Goal: Information Seeking & Learning: Compare options

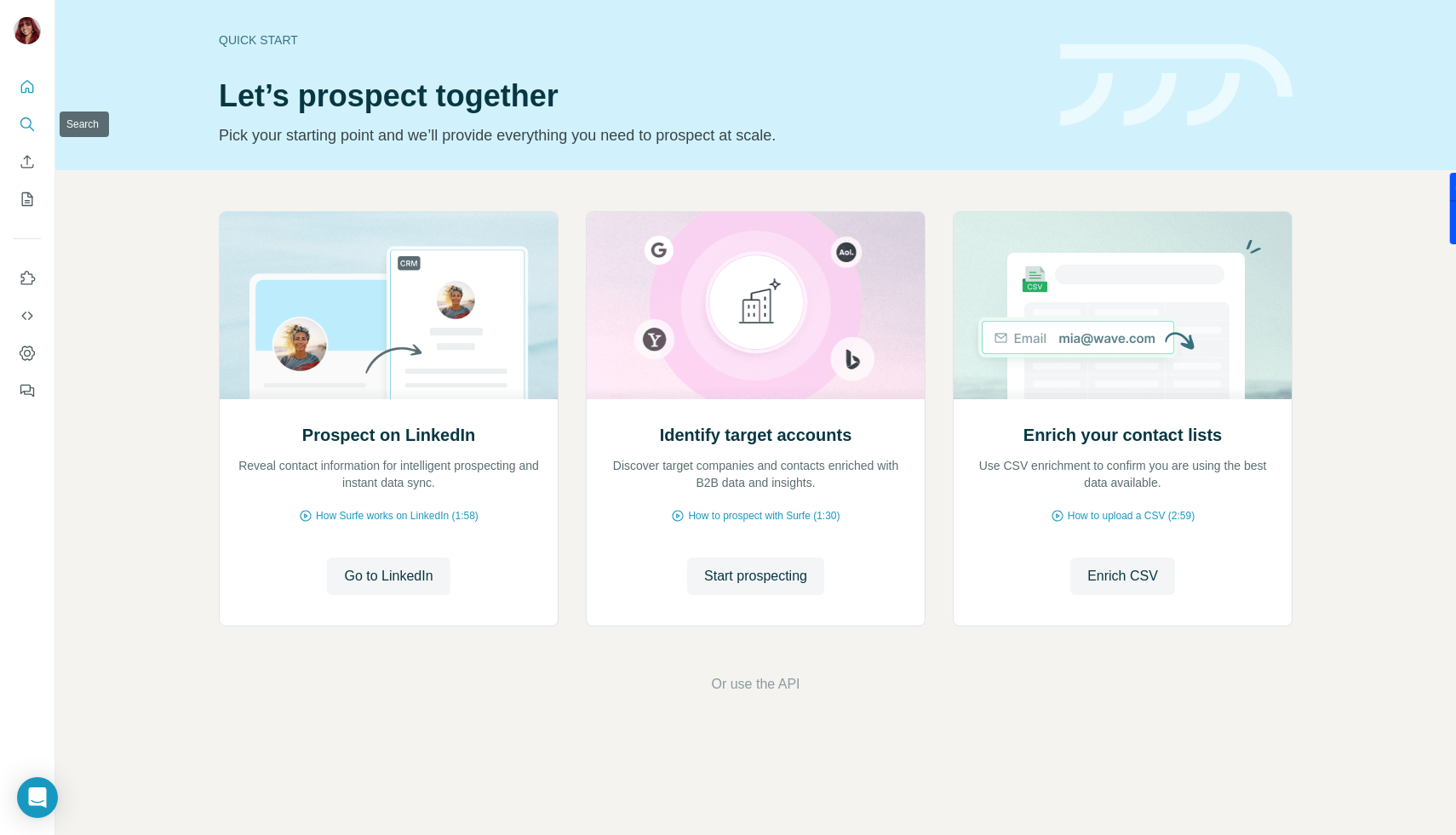
click at [30, 116] on icon "Search" at bounding box center [28, 124] width 17 height 17
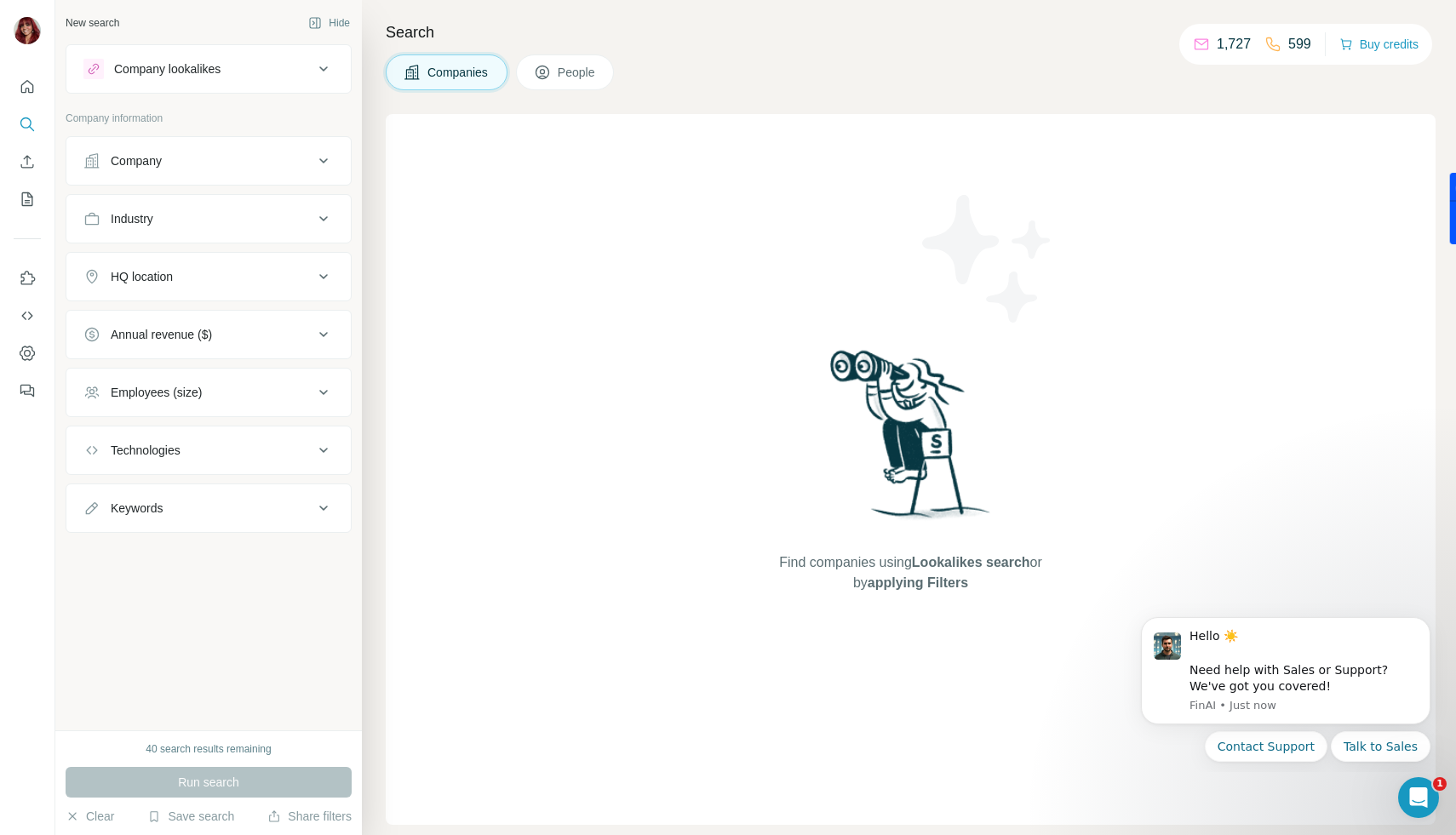
click at [277, 80] on button "Company lookalikes" at bounding box center [209, 69] width 285 height 41
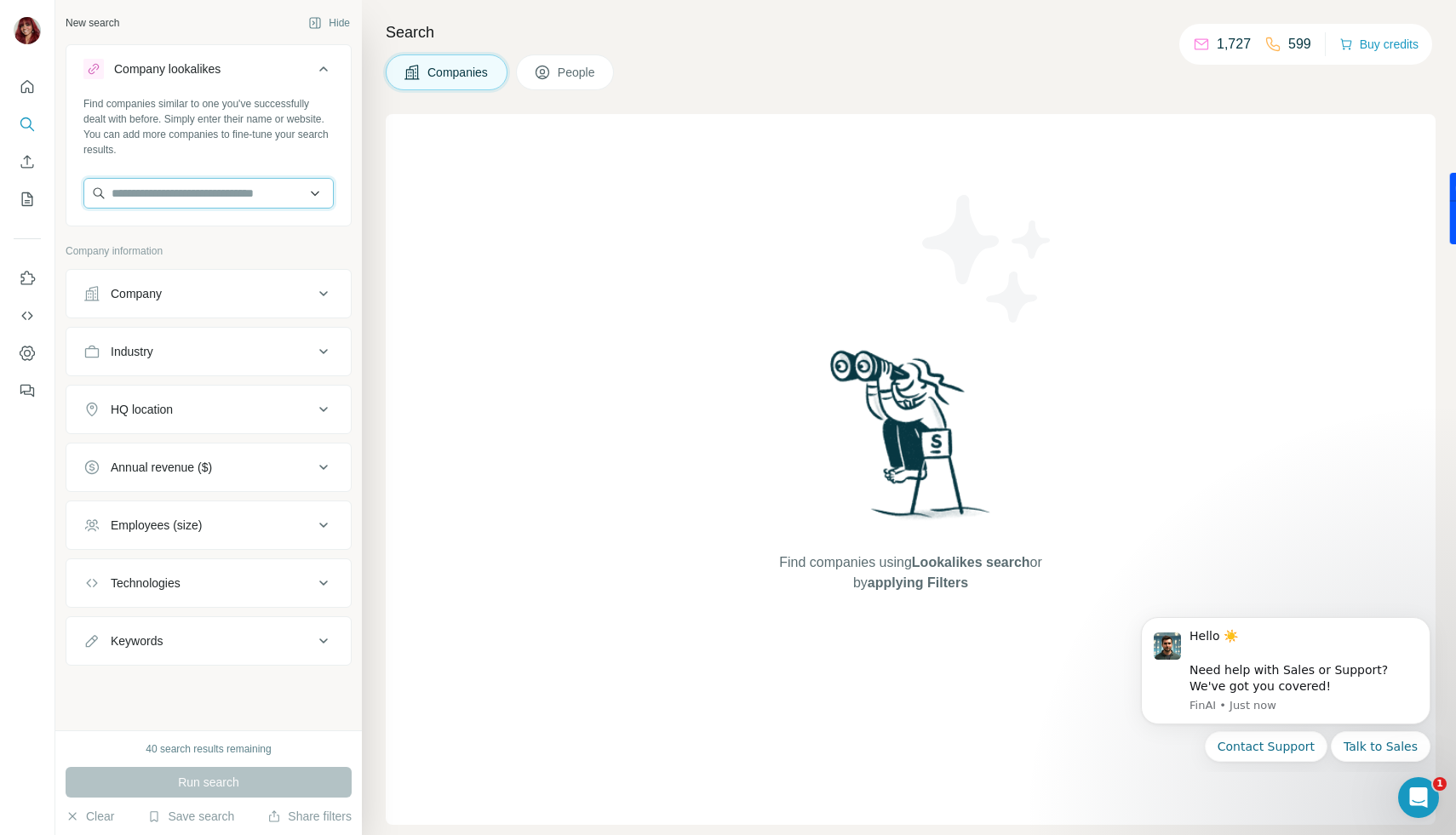
click at [249, 183] on input "text" at bounding box center [208, 193] width 250 height 31
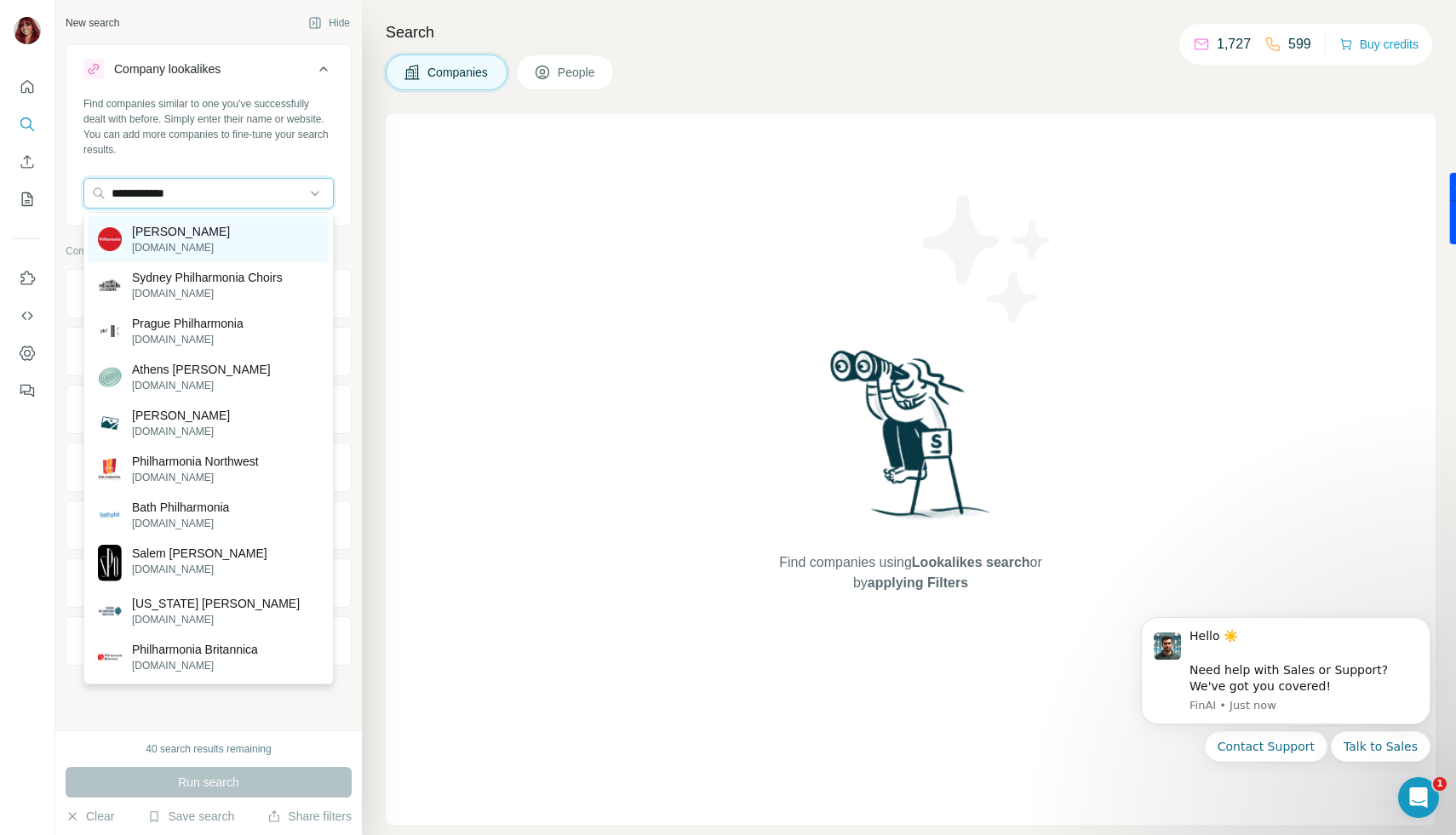
type input "**********"
click at [186, 233] on p "Philharmonia Orchestra" at bounding box center [181, 232] width 98 height 17
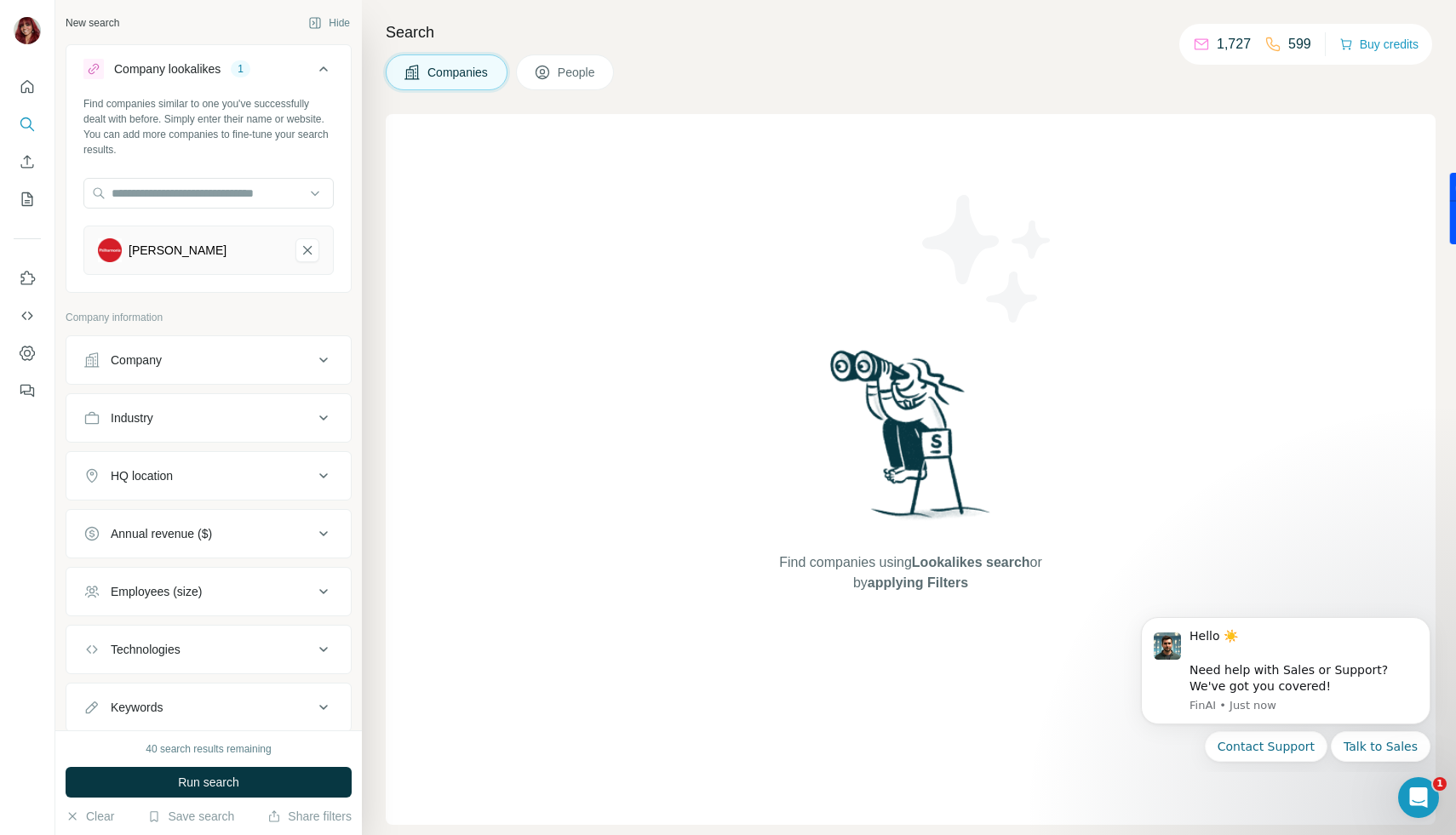
click at [221, 358] on div "Company" at bounding box center [198, 360] width 230 height 17
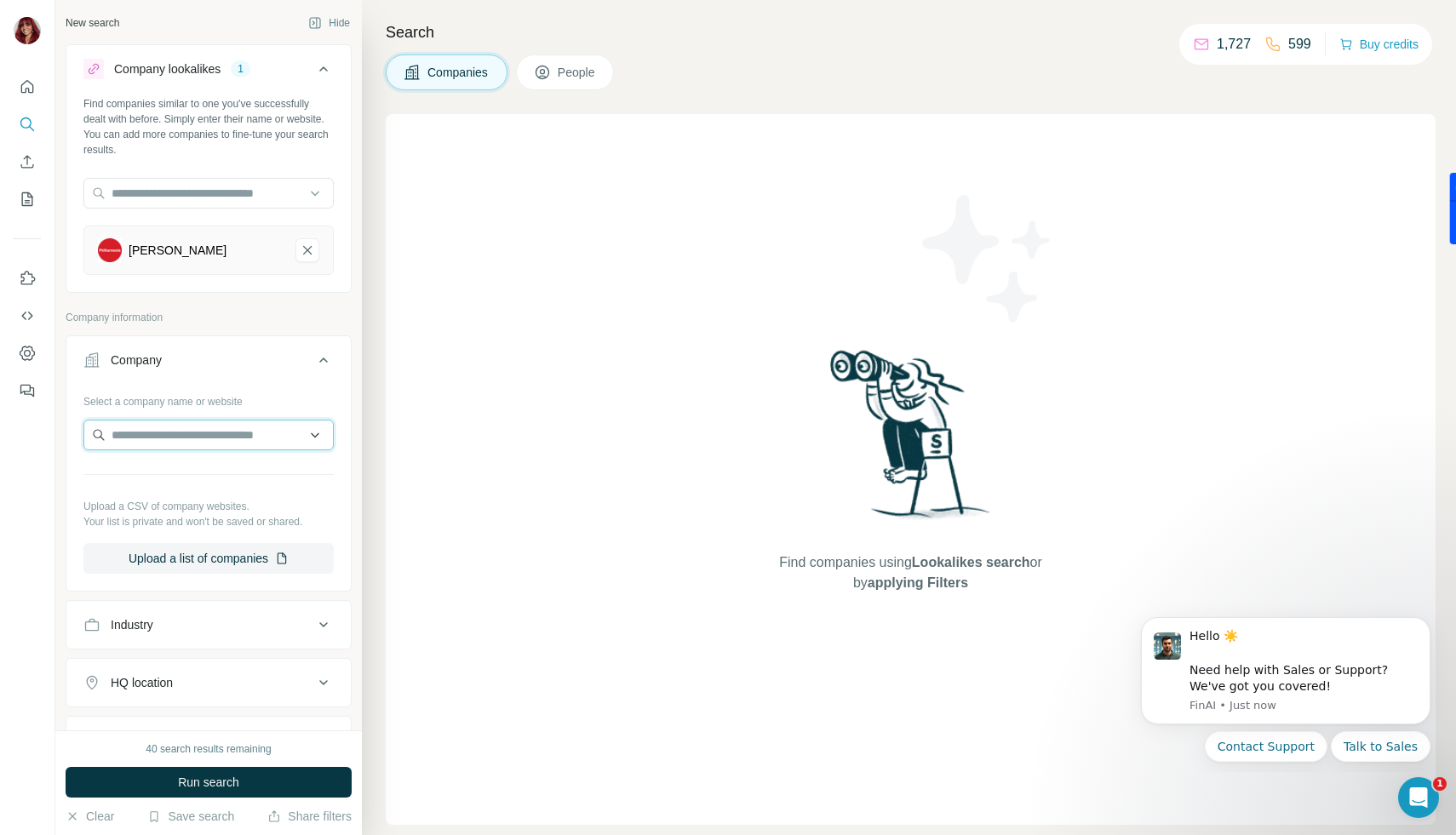
click at [219, 421] on input "text" at bounding box center [208, 435] width 250 height 31
click at [299, 361] on div "Company" at bounding box center [198, 360] width 230 height 17
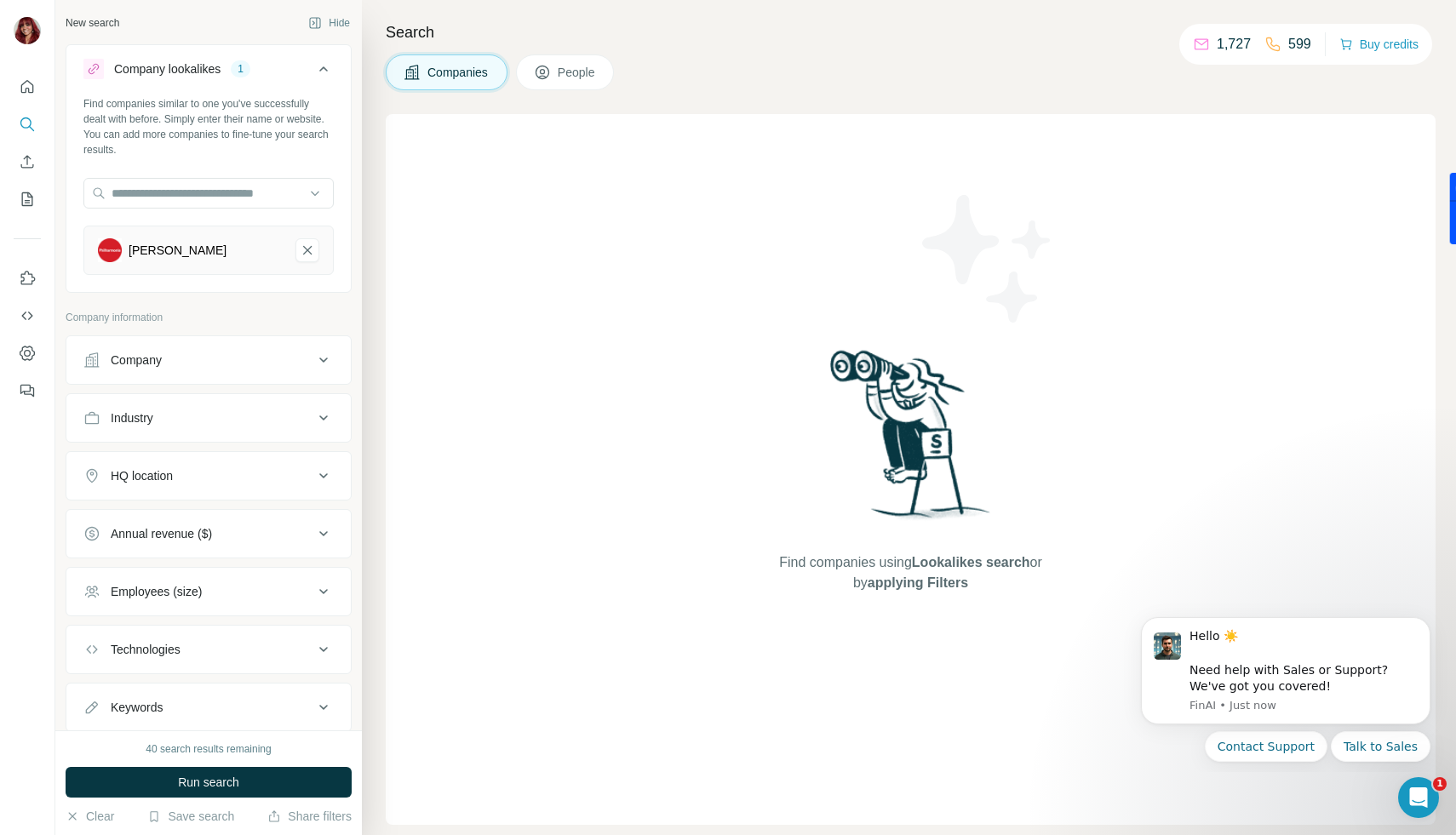
click at [211, 421] on div "Industry" at bounding box center [198, 418] width 230 height 17
click at [195, 465] on input at bounding box center [200, 460] width 210 height 19
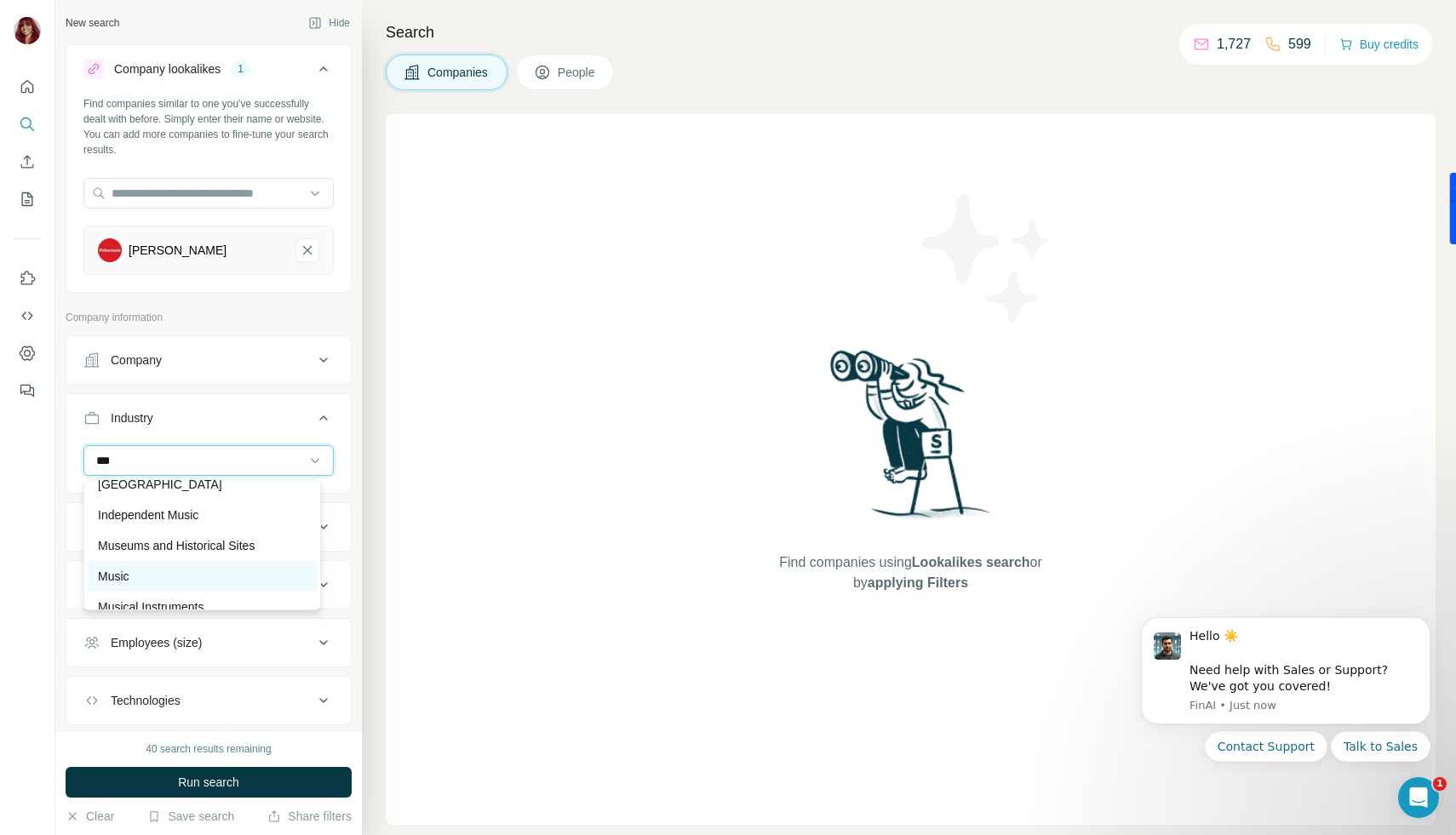
scroll to position [15, 0]
type input "***"
click at [182, 576] on div "Music" at bounding box center [203, 576] width 208 height 17
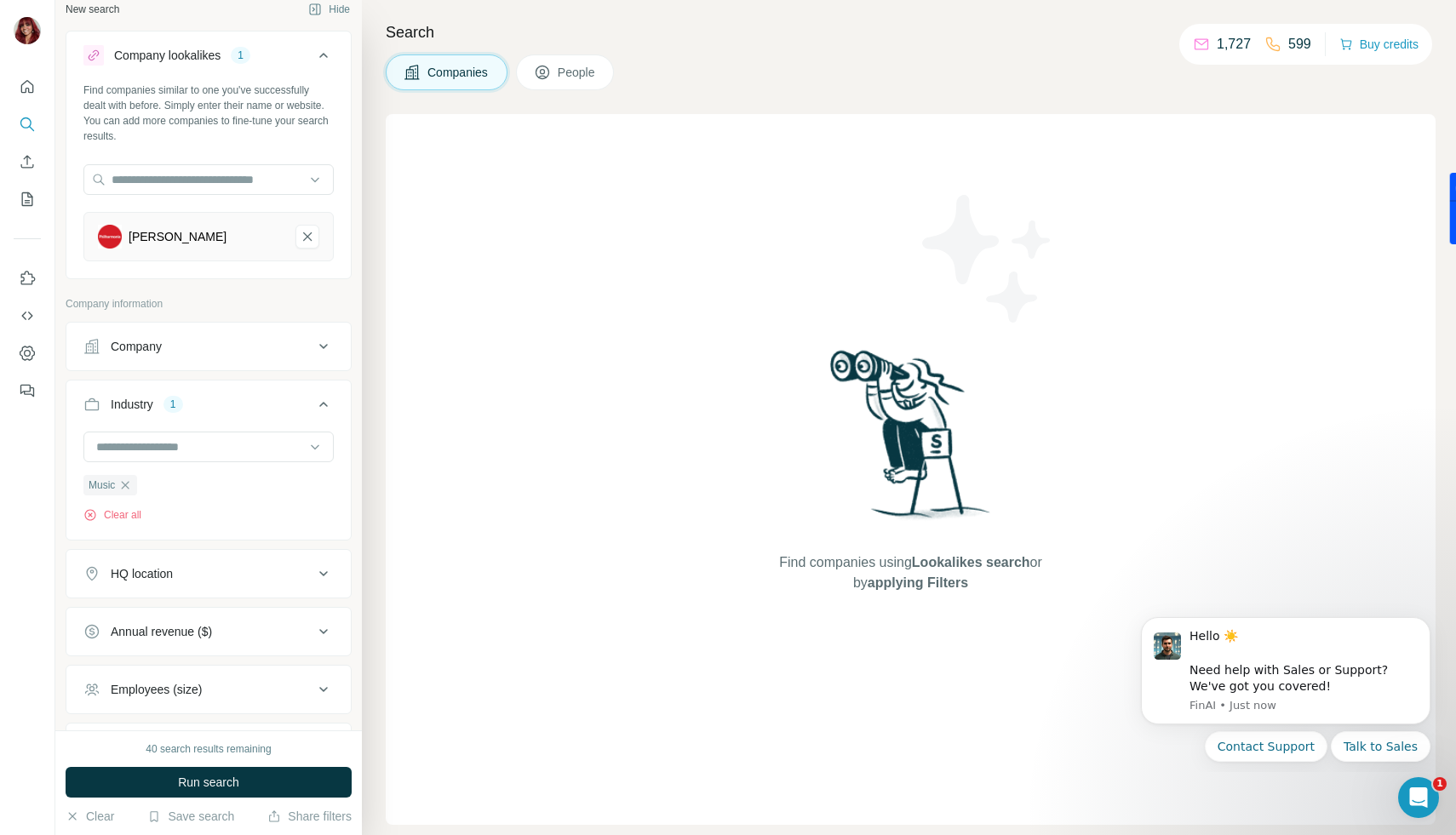
scroll to position [30, 0]
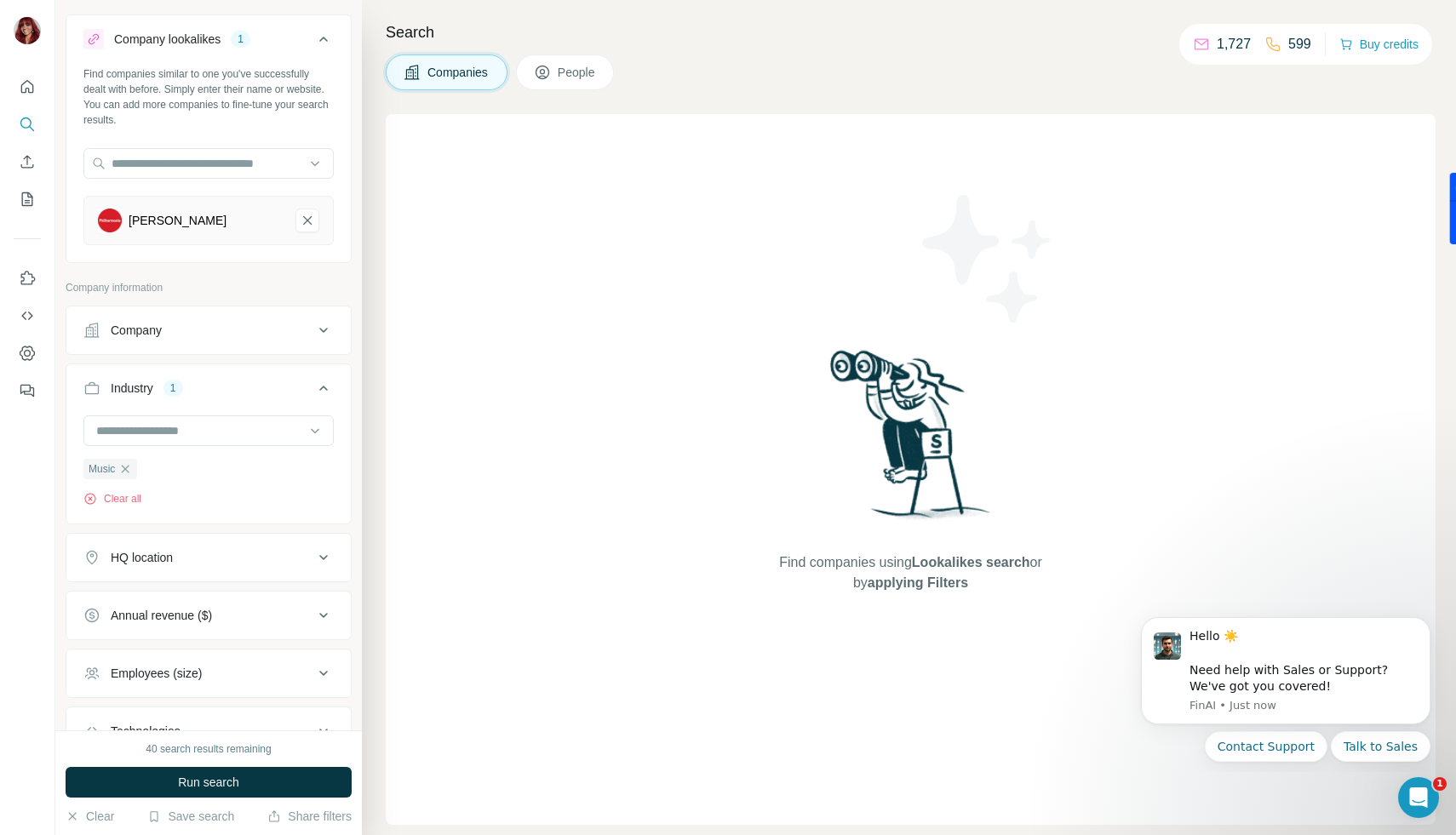
click at [214, 569] on button "HQ location" at bounding box center [209, 557] width 285 height 41
click at [212, 607] on input "text" at bounding box center [208, 600] width 250 height 31
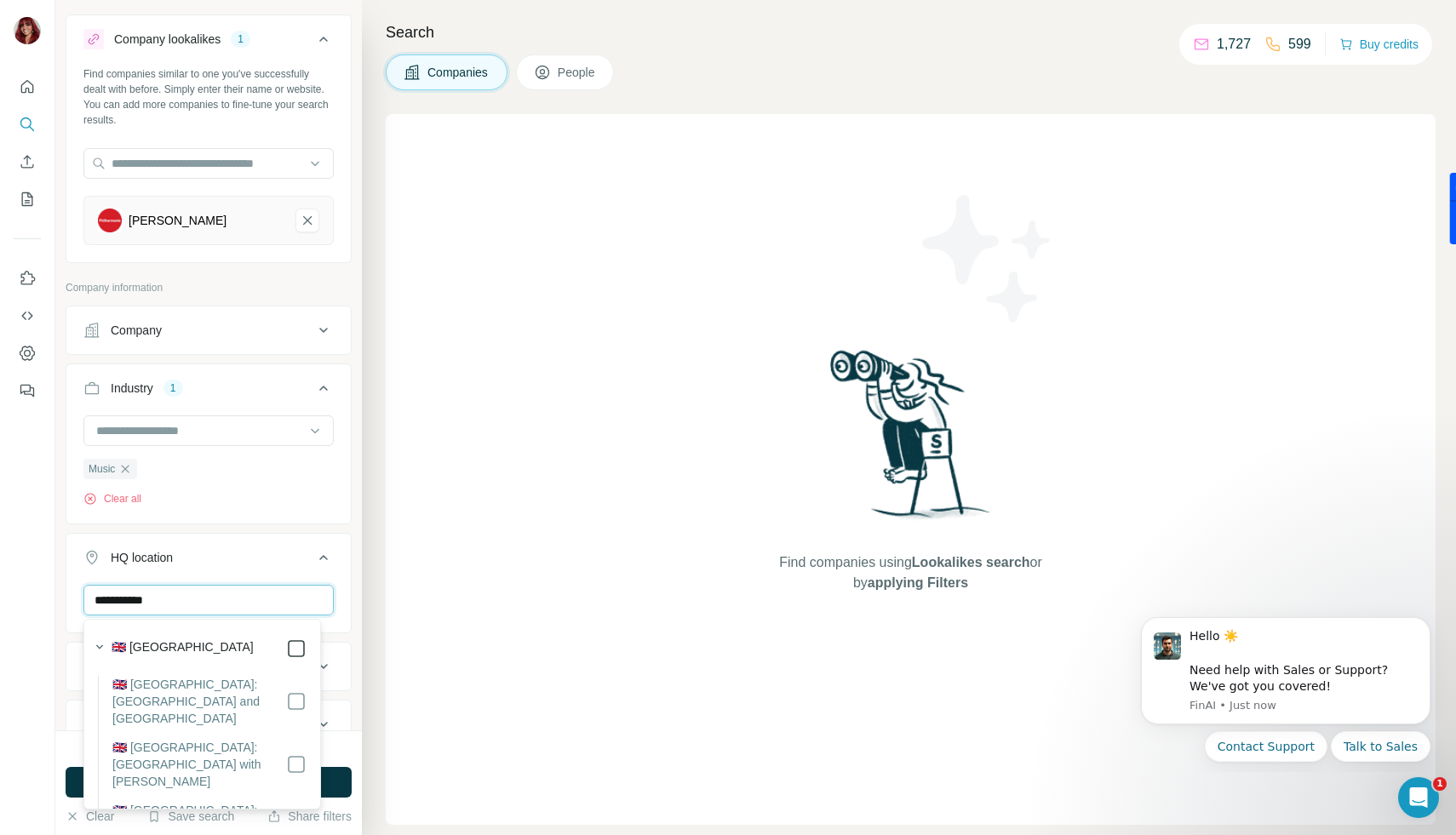
type input "**********"
click at [313, 551] on icon at bounding box center [323, 557] width 20 height 20
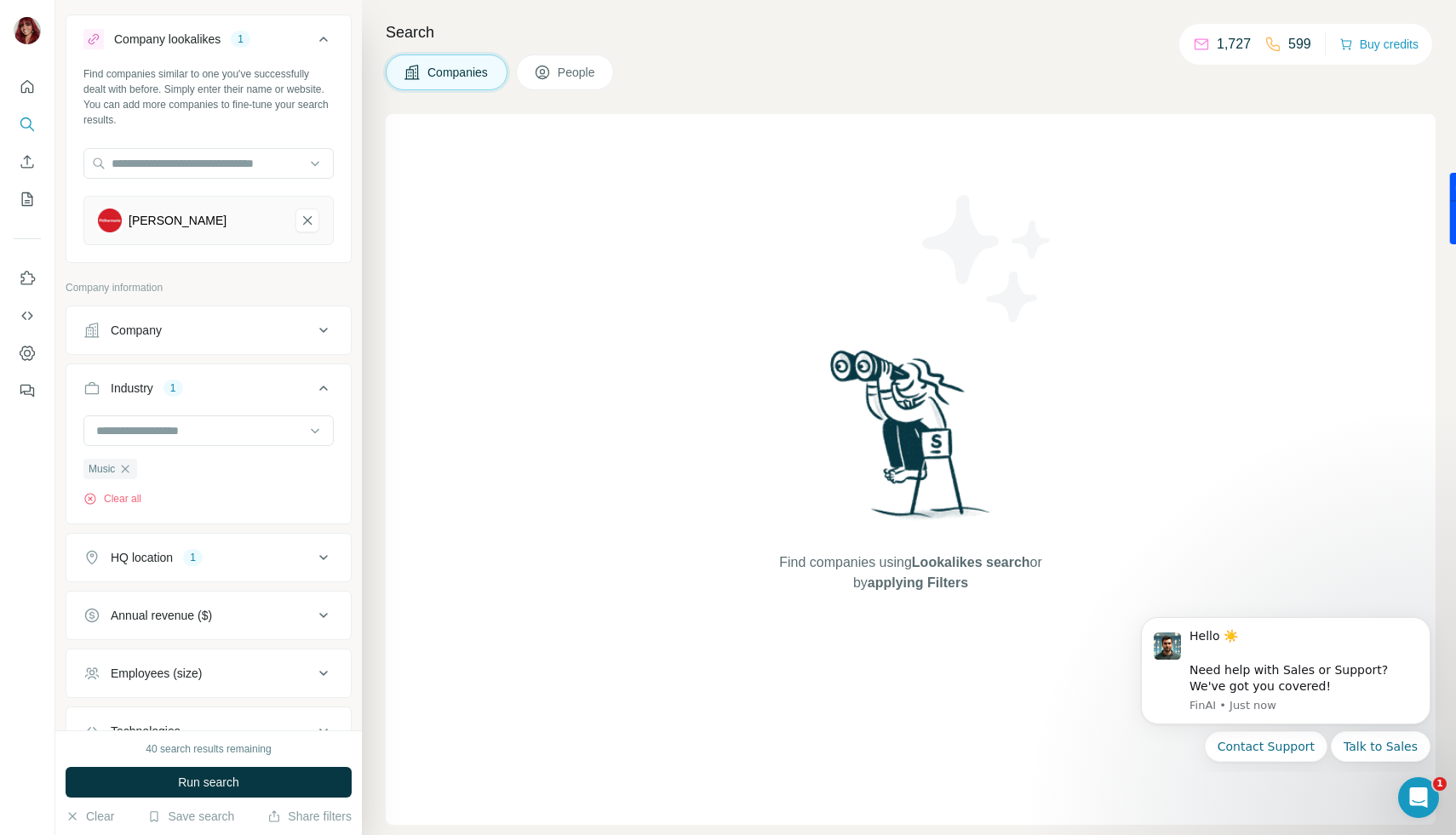
scroll to position [146, 0]
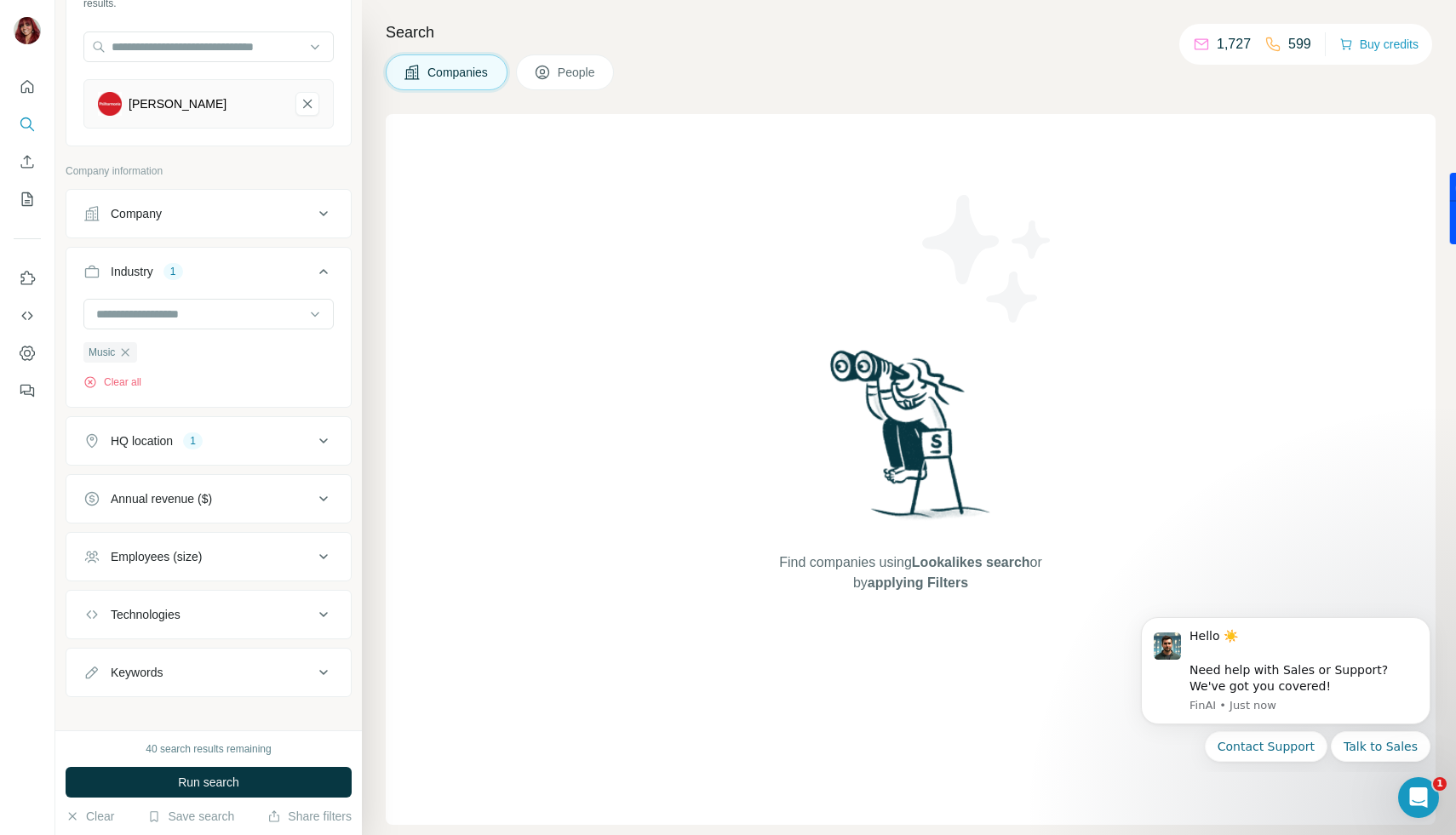
click at [257, 546] on button "Employees (size)" at bounding box center [209, 557] width 285 height 41
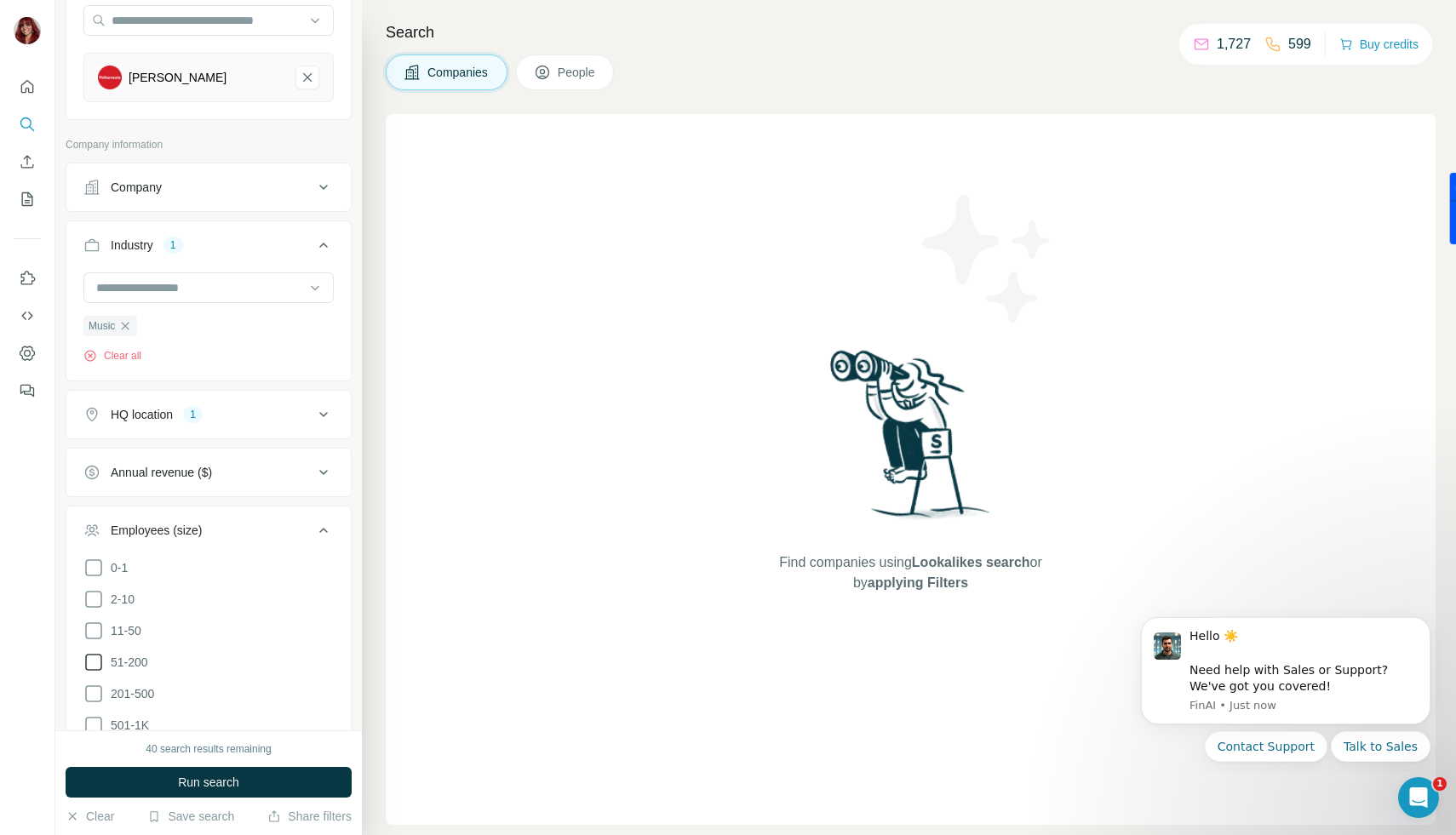
scroll to position [175, 0]
click at [138, 664] on span "51-200" at bounding box center [126, 661] width 44 height 17
click at [142, 695] on span "201-500" at bounding box center [129, 693] width 51 height 17
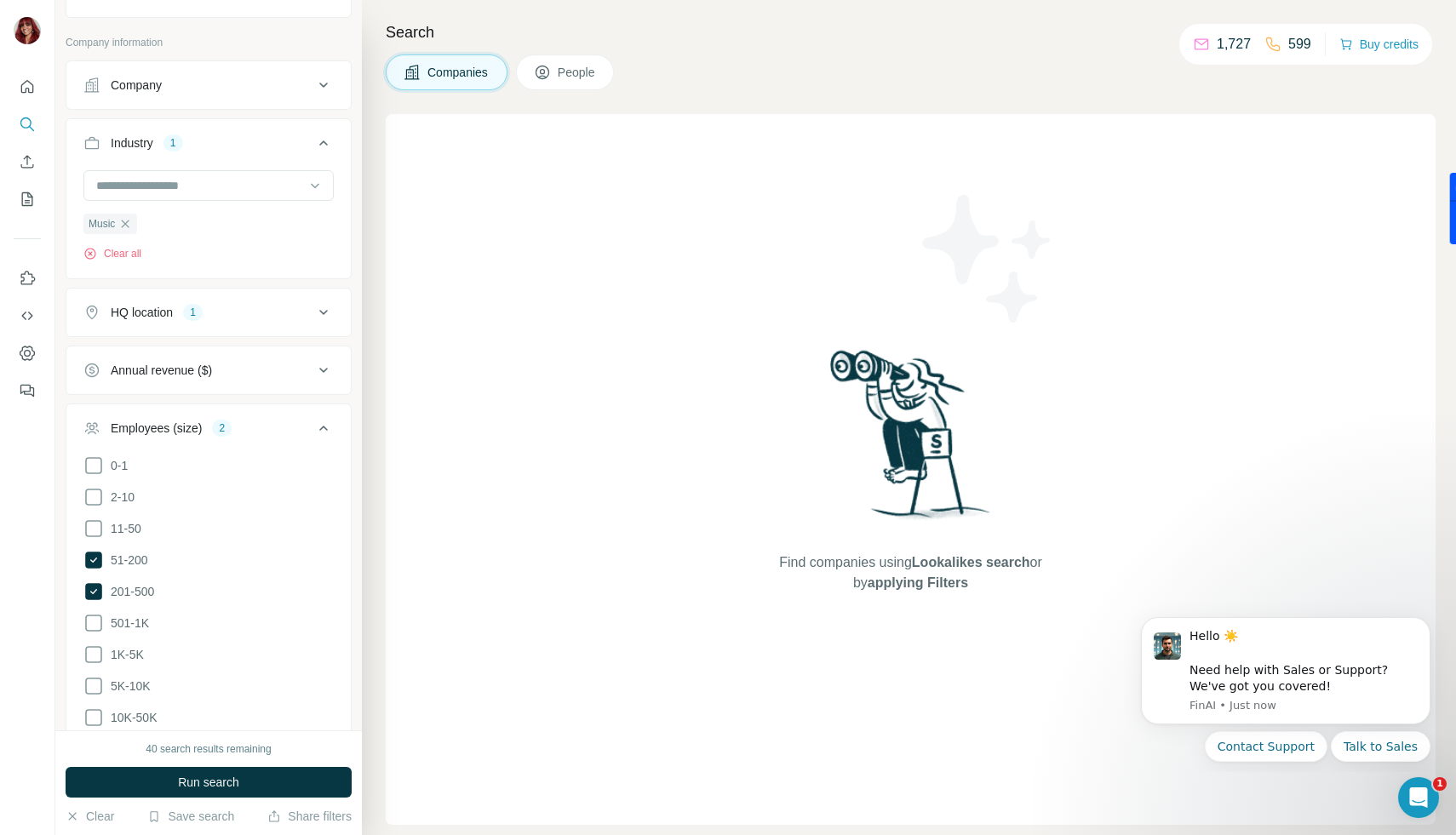
click at [319, 424] on icon at bounding box center [323, 428] width 20 height 20
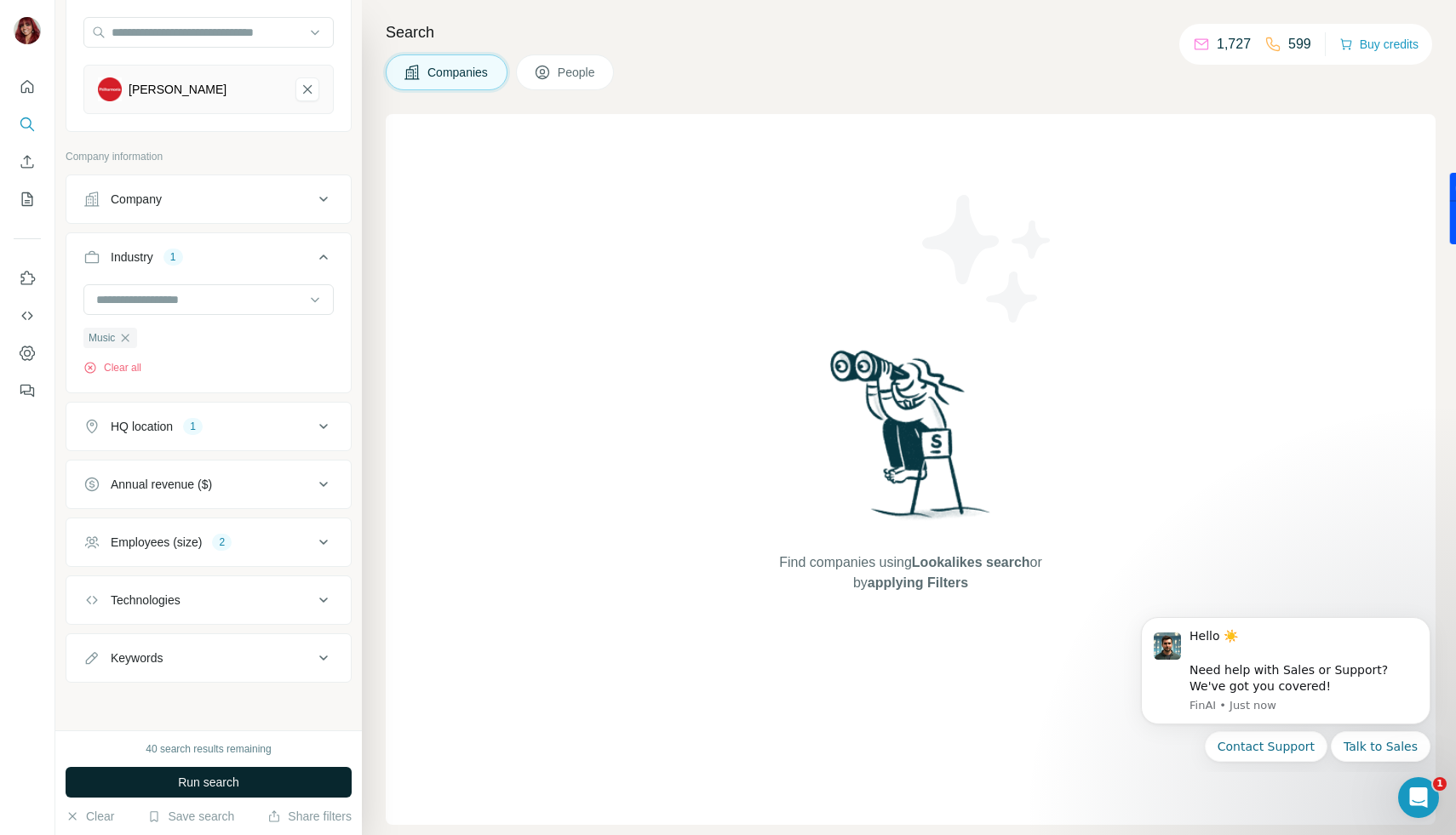
click at [287, 767] on button "Run search" at bounding box center [209, 782] width 287 height 31
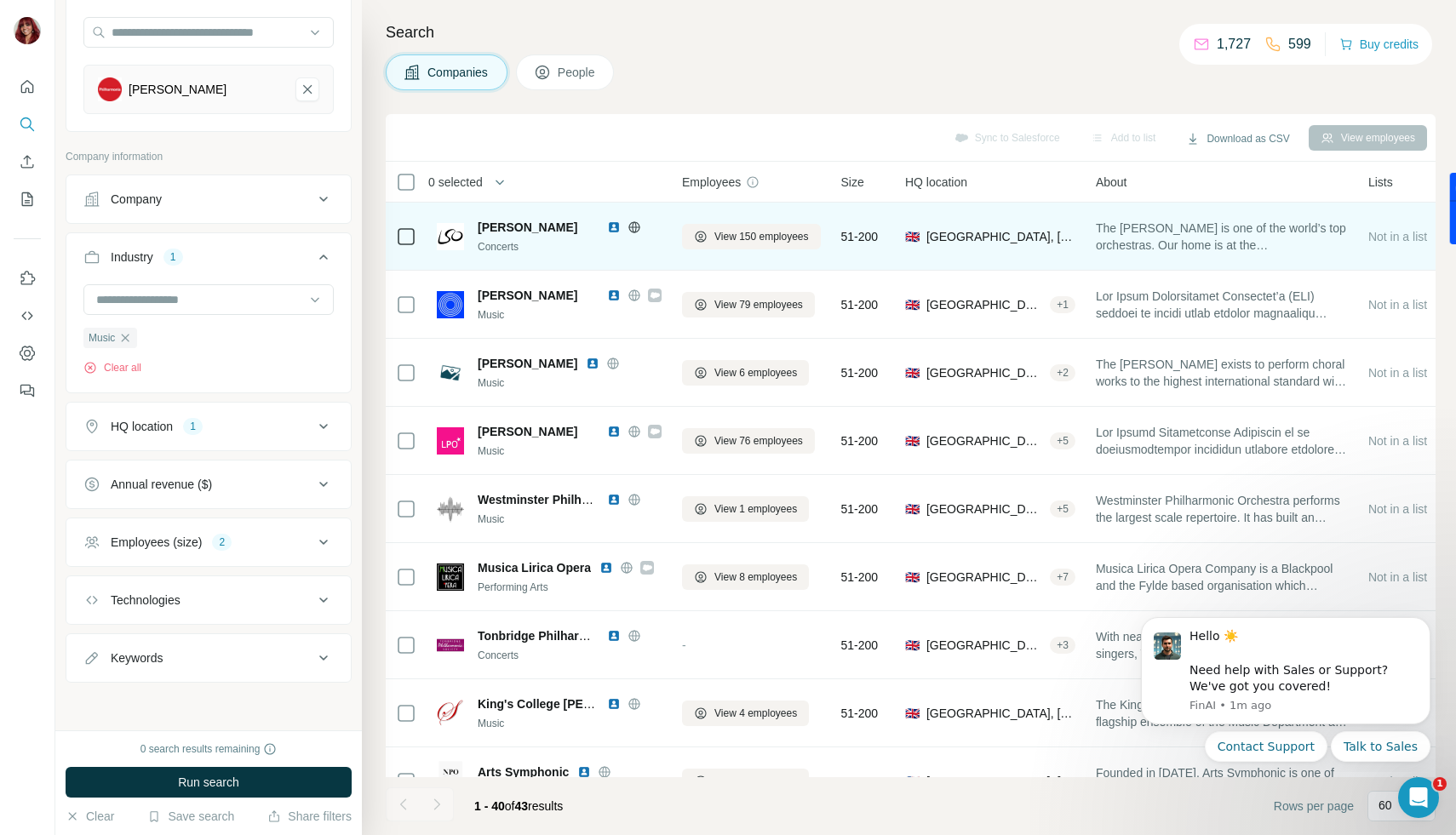
click at [612, 227] on img at bounding box center [614, 227] width 13 height 13
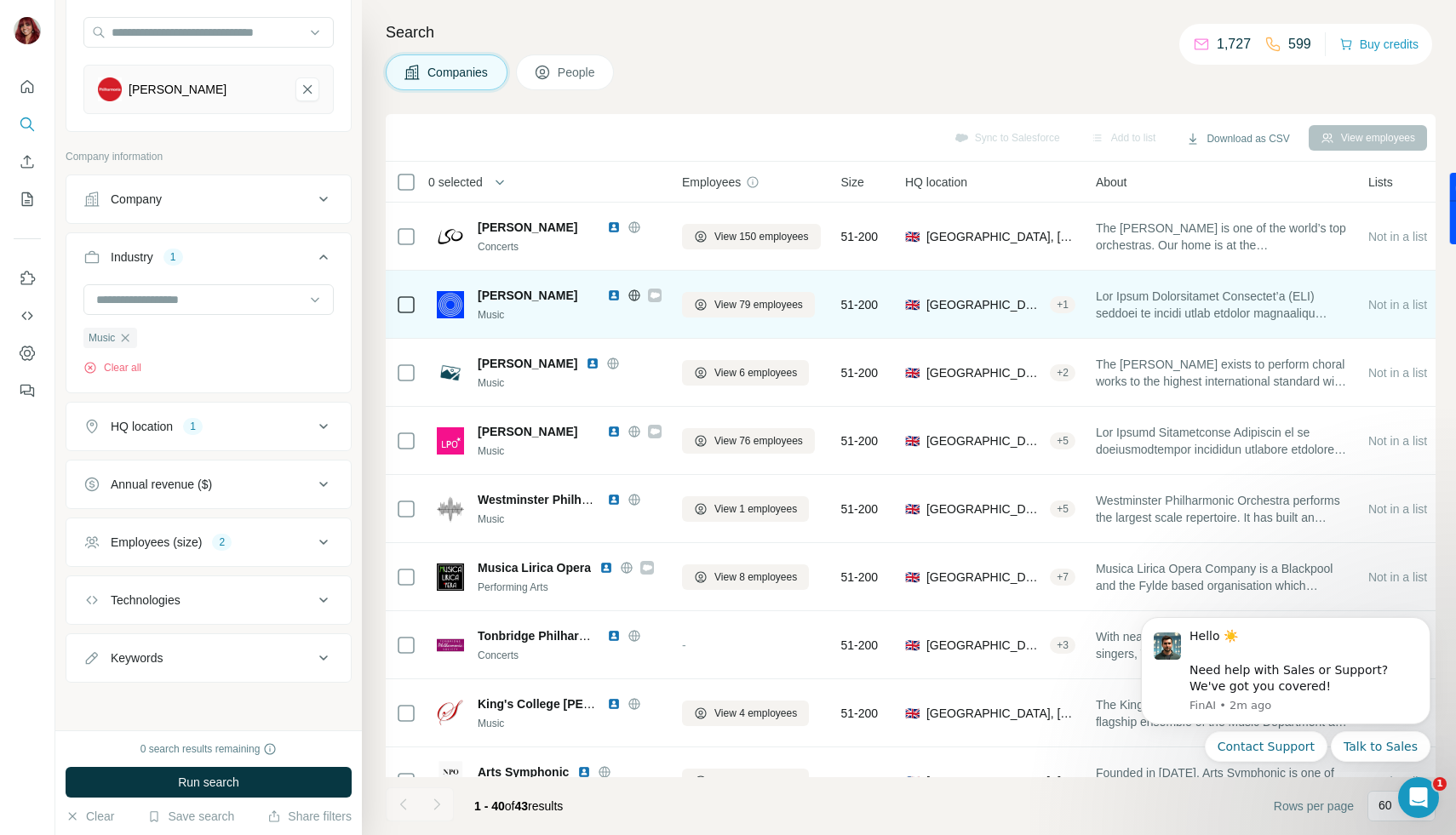
click at [654, 297] on icon at bounding box center [655, 295] width 10 height 6
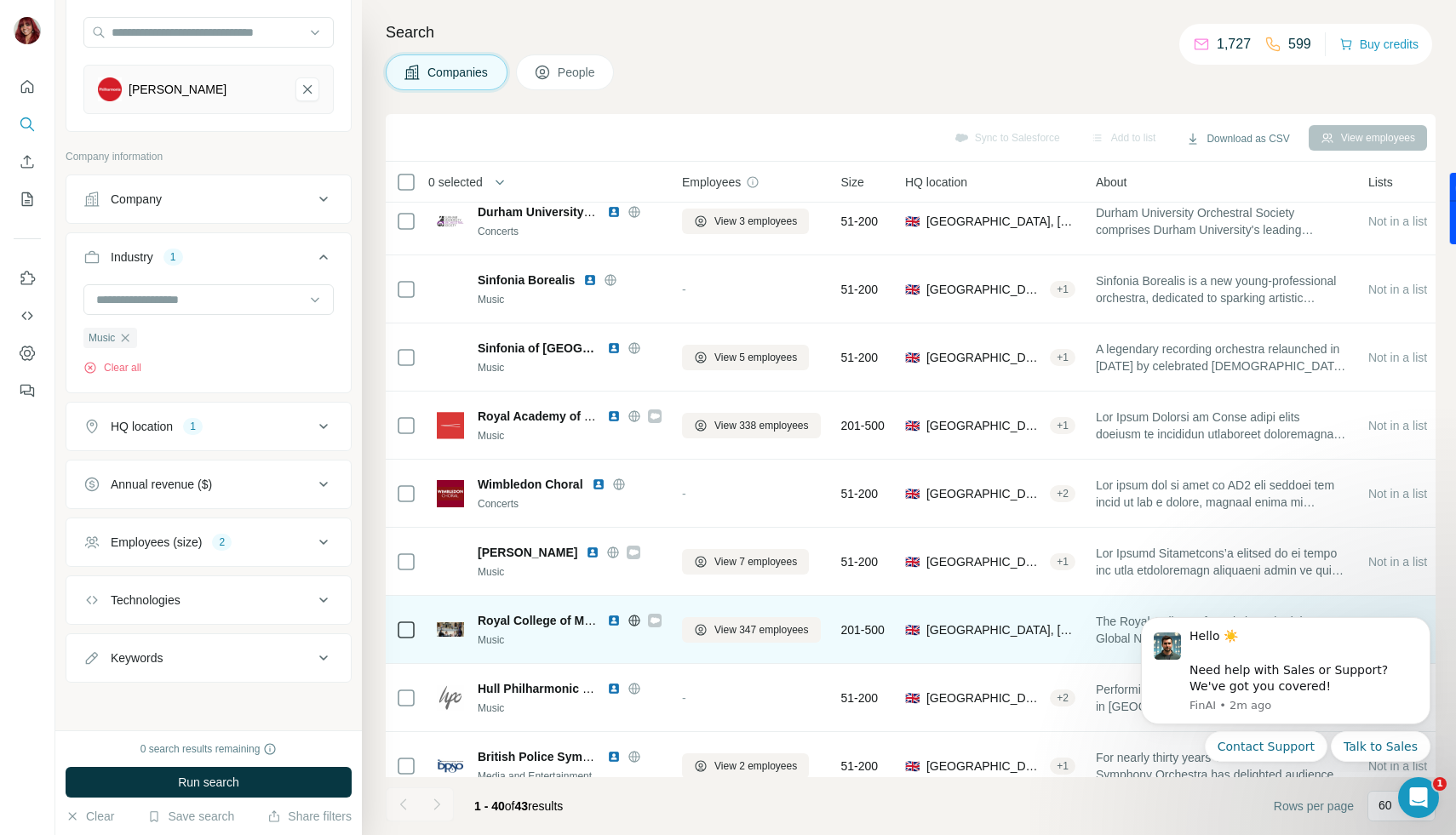
scroll to position [984, 0]
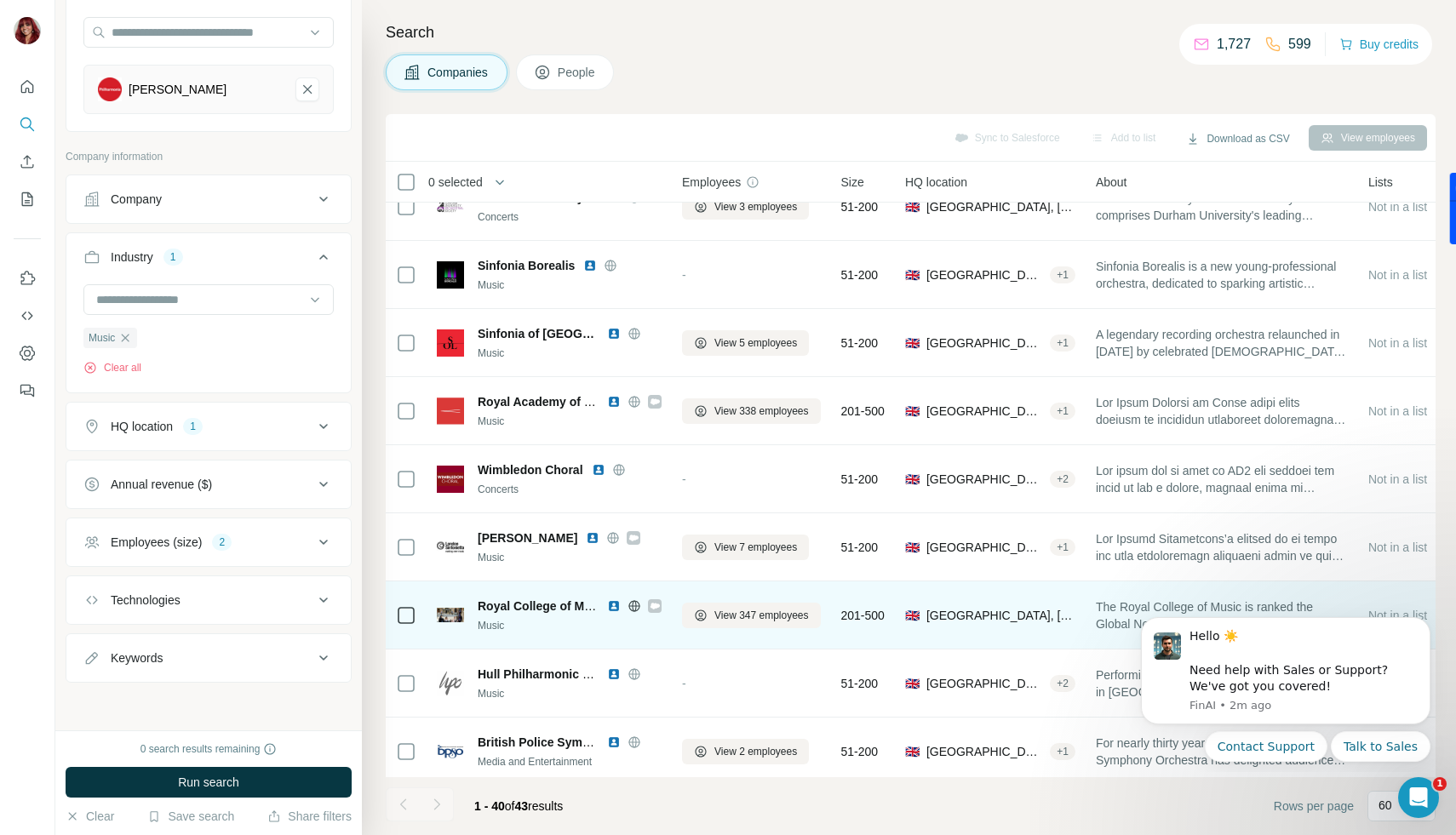
click at [647, 605] on div at bounding box center [634, 607] width 54 height 13
click at [653, 605] on icon at bounding box center [655, 606] width 10 height 6
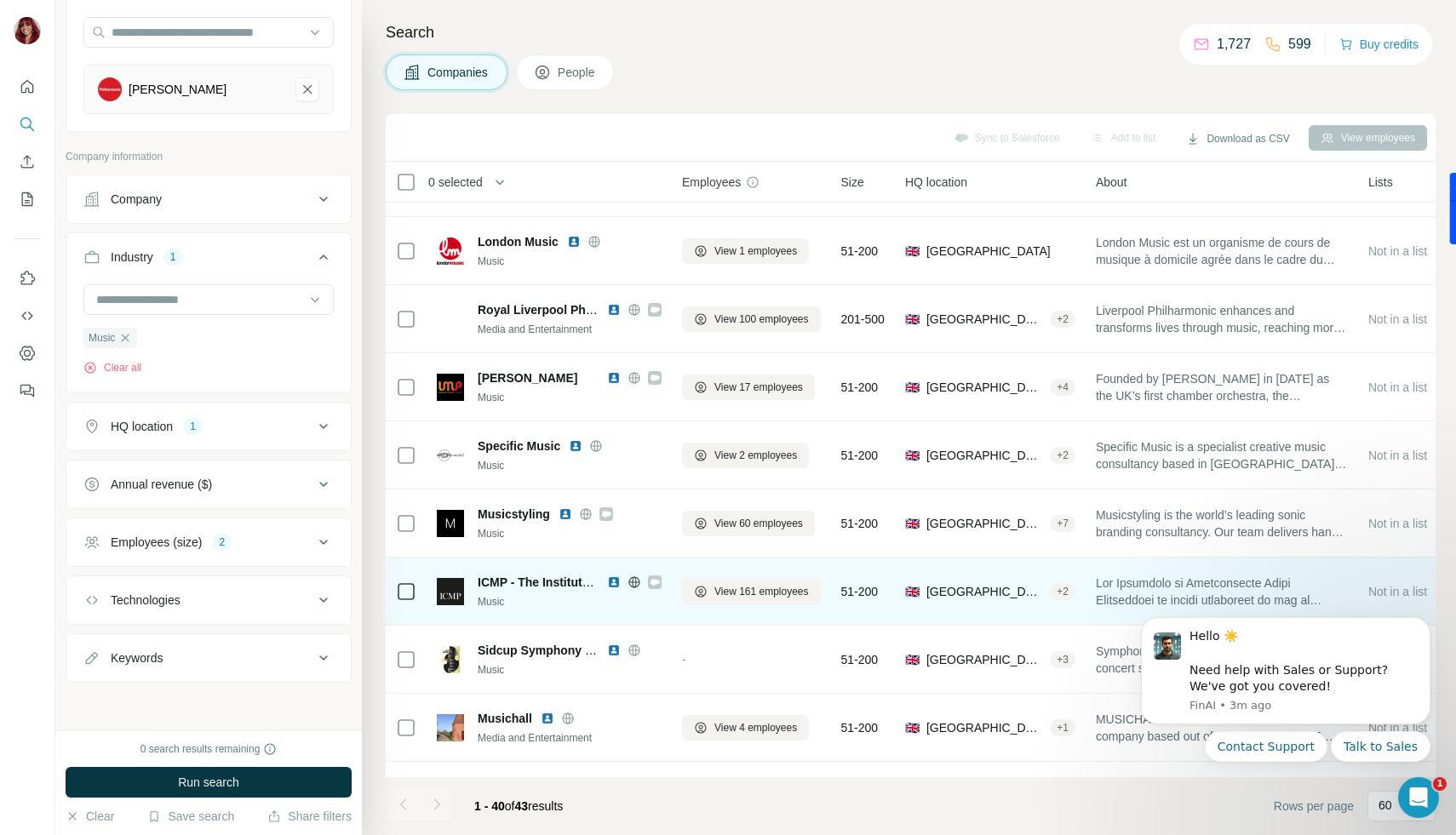
scroll to position [1827, 0]
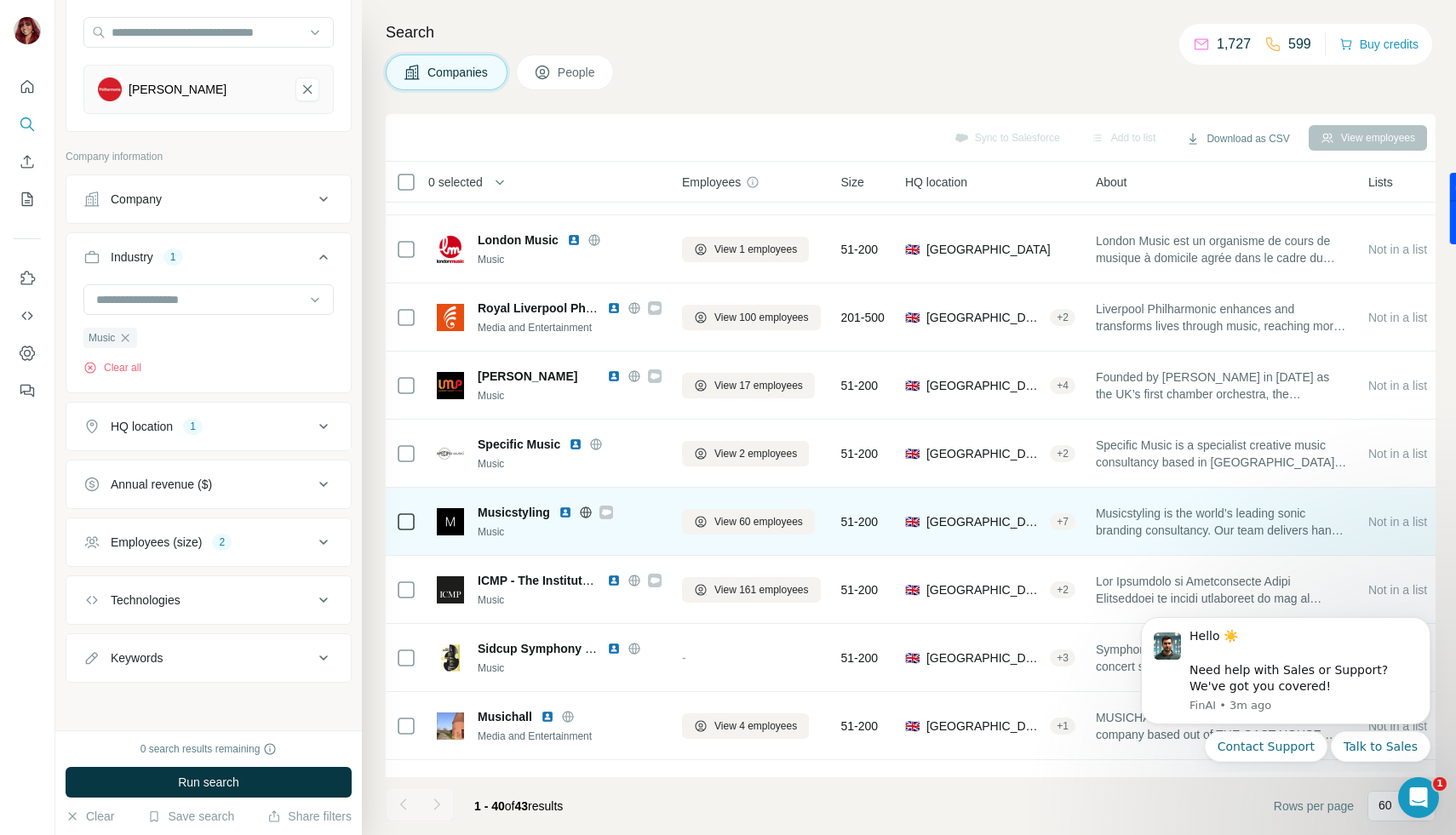
click at [603, 511] on icon at bounding box center [607, 512] width 10 height 6
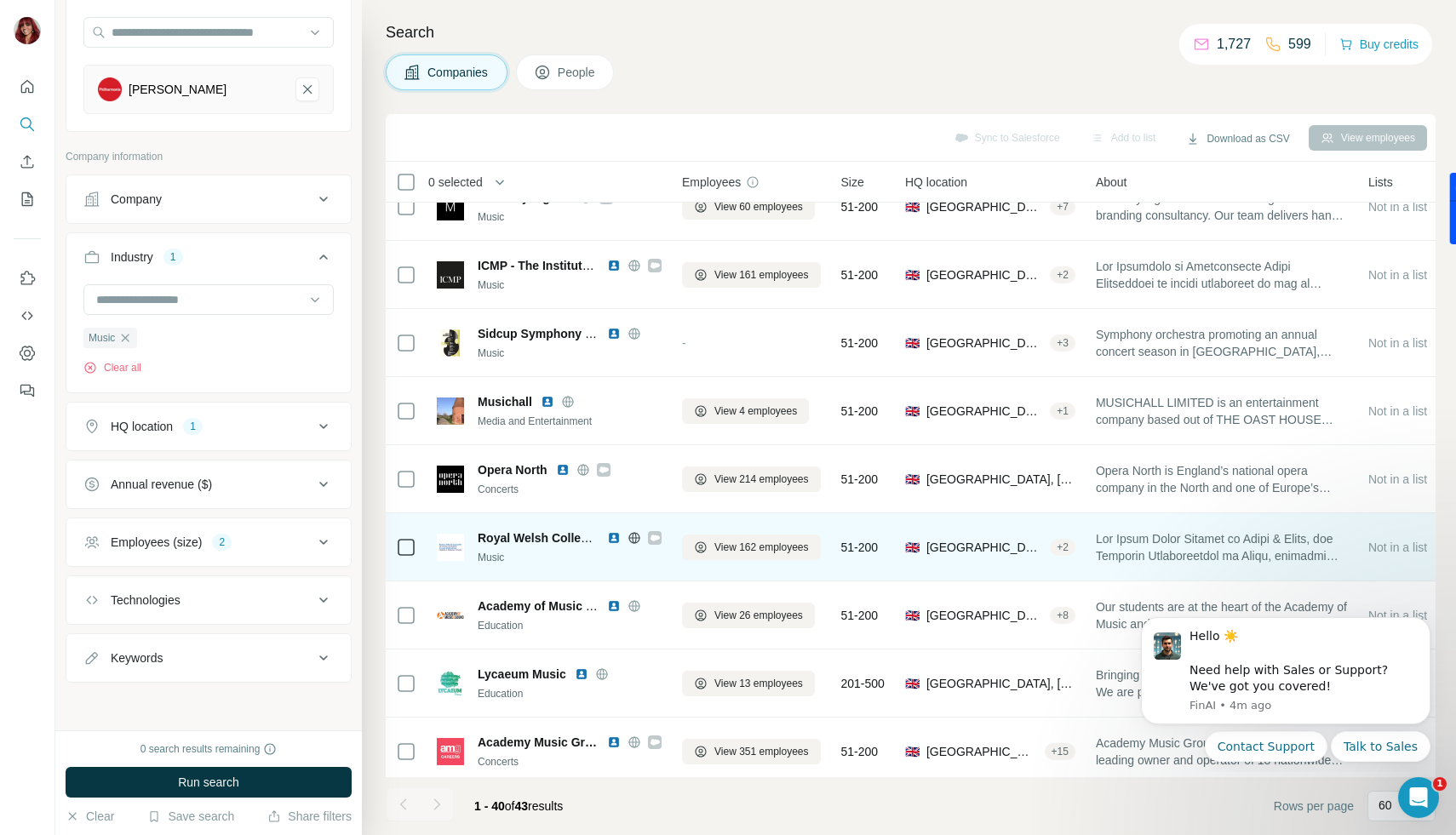
scroll to position [2160, 0]
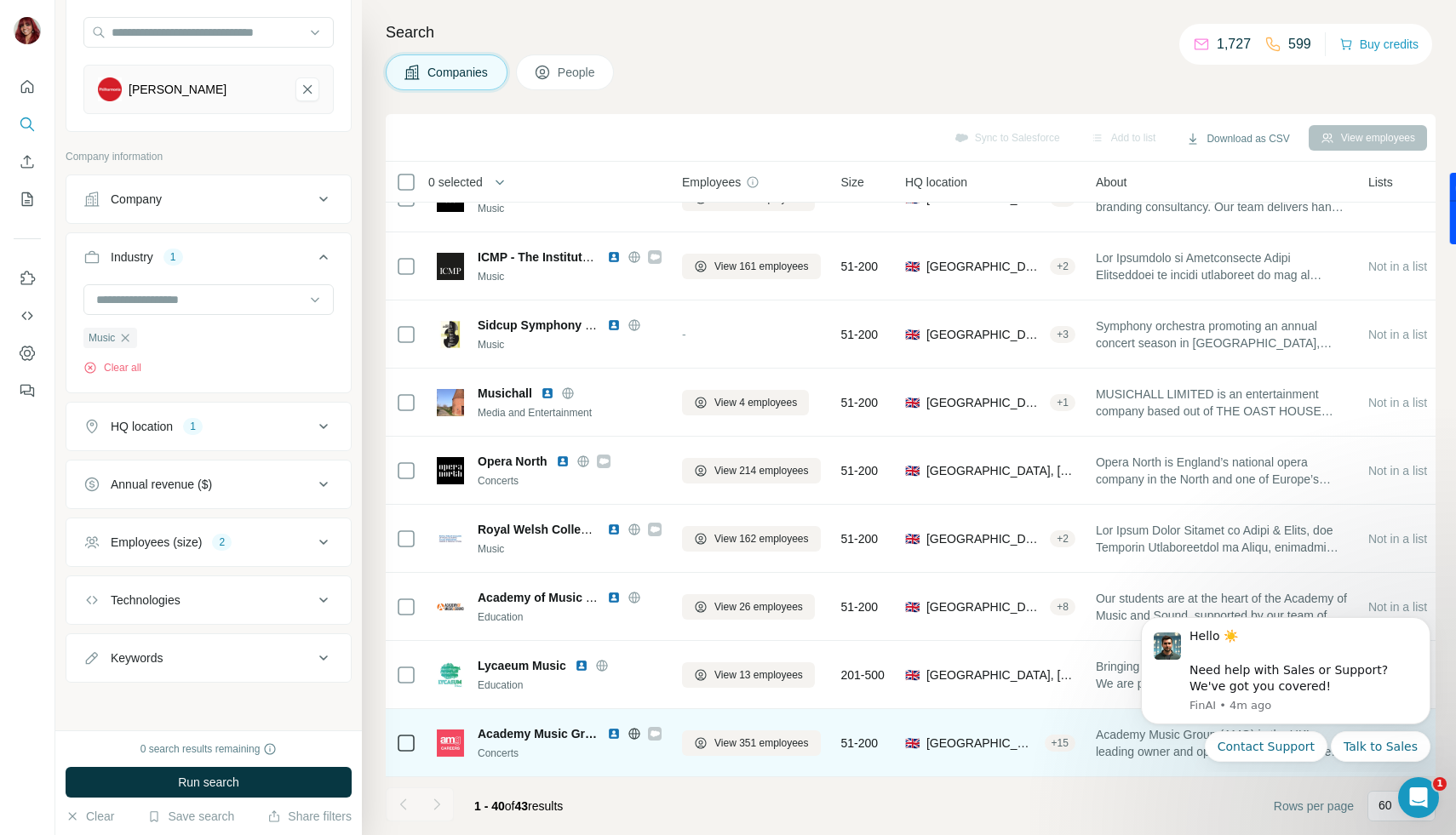
click at [661, 727] on div at bounding box center [654, 734] width 13 height 13
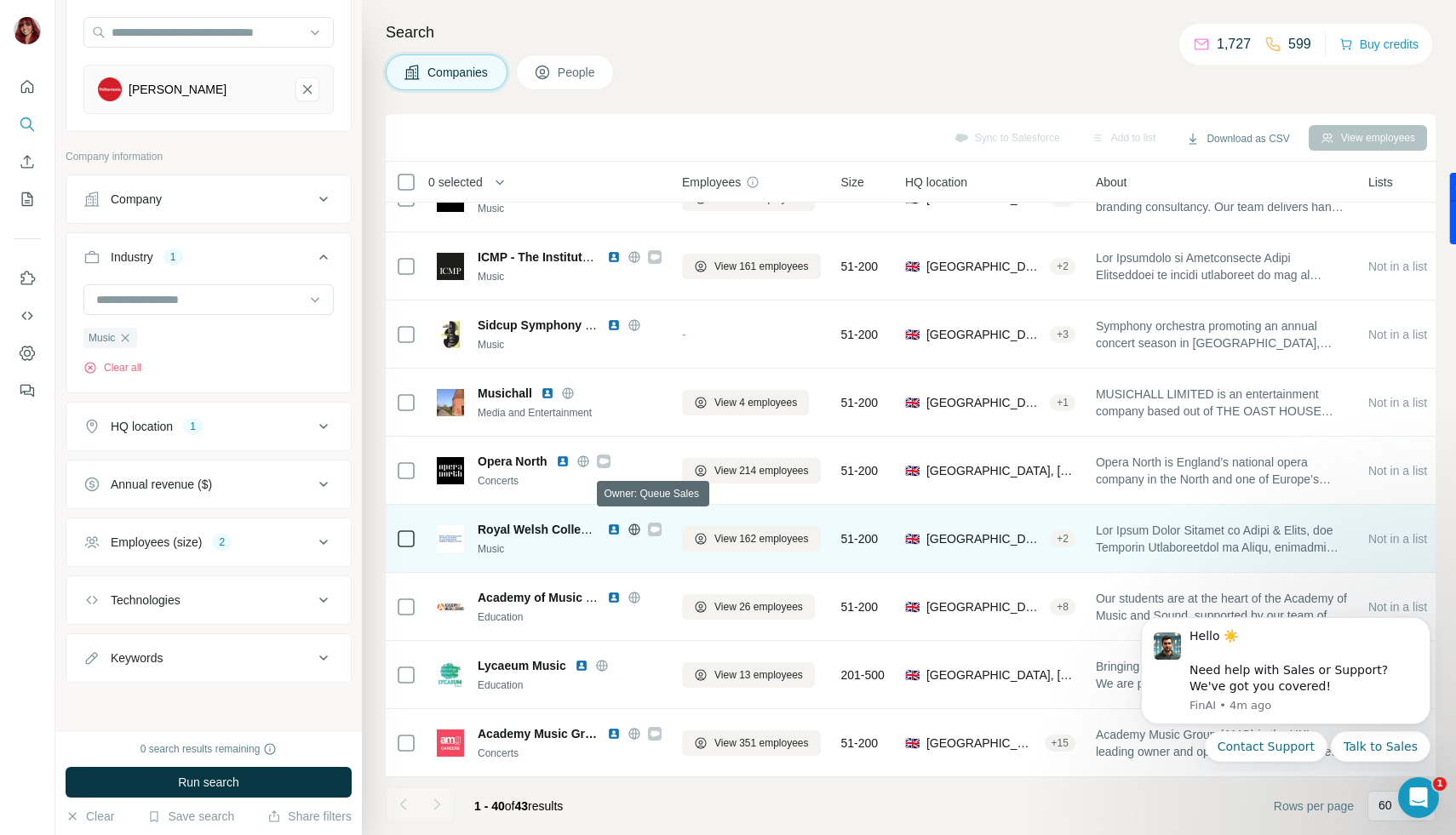
click at [655, 526] on icon at bounding box center [655, 529] width 10 height 6
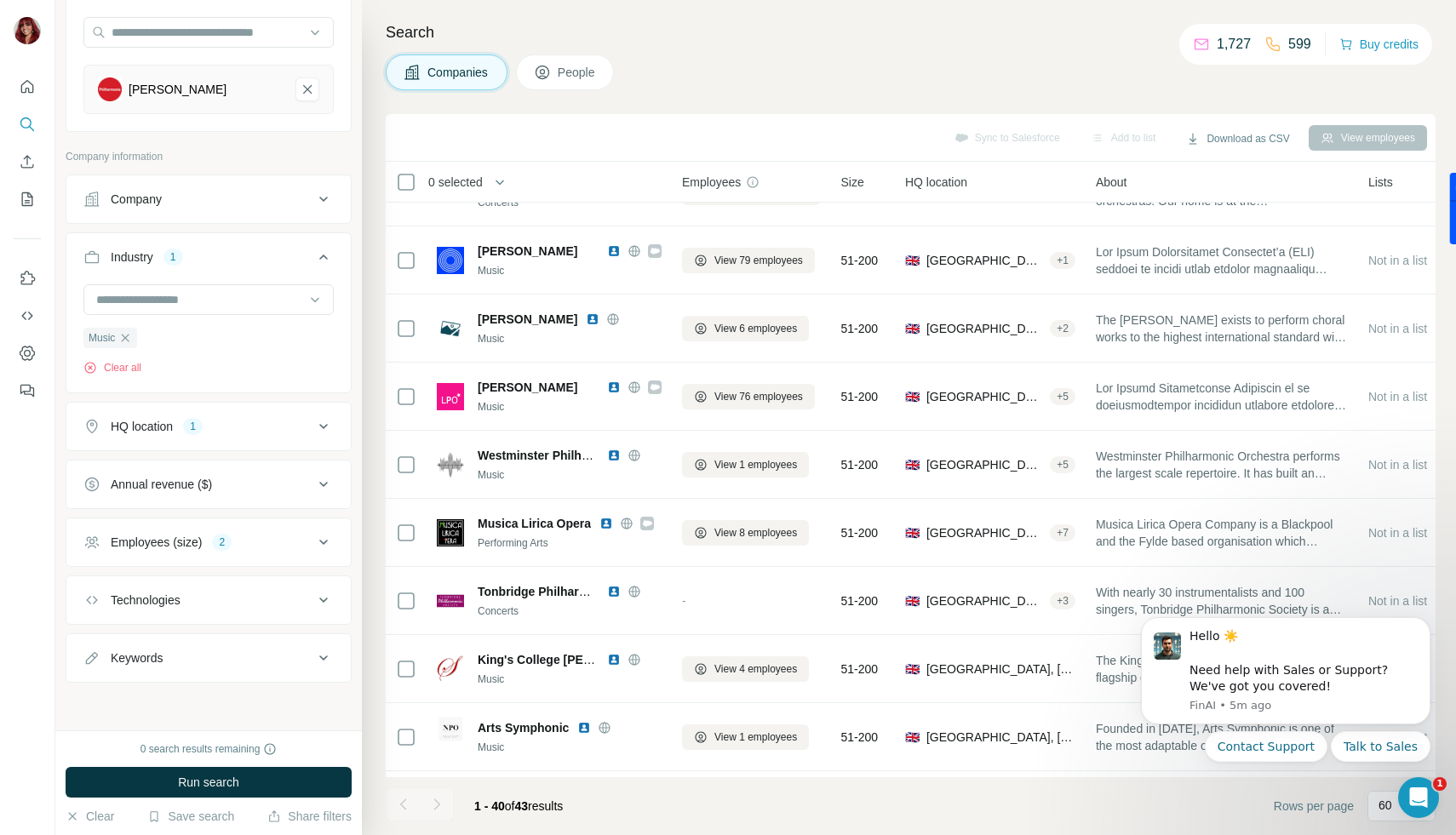
scroll to position [0, 0]
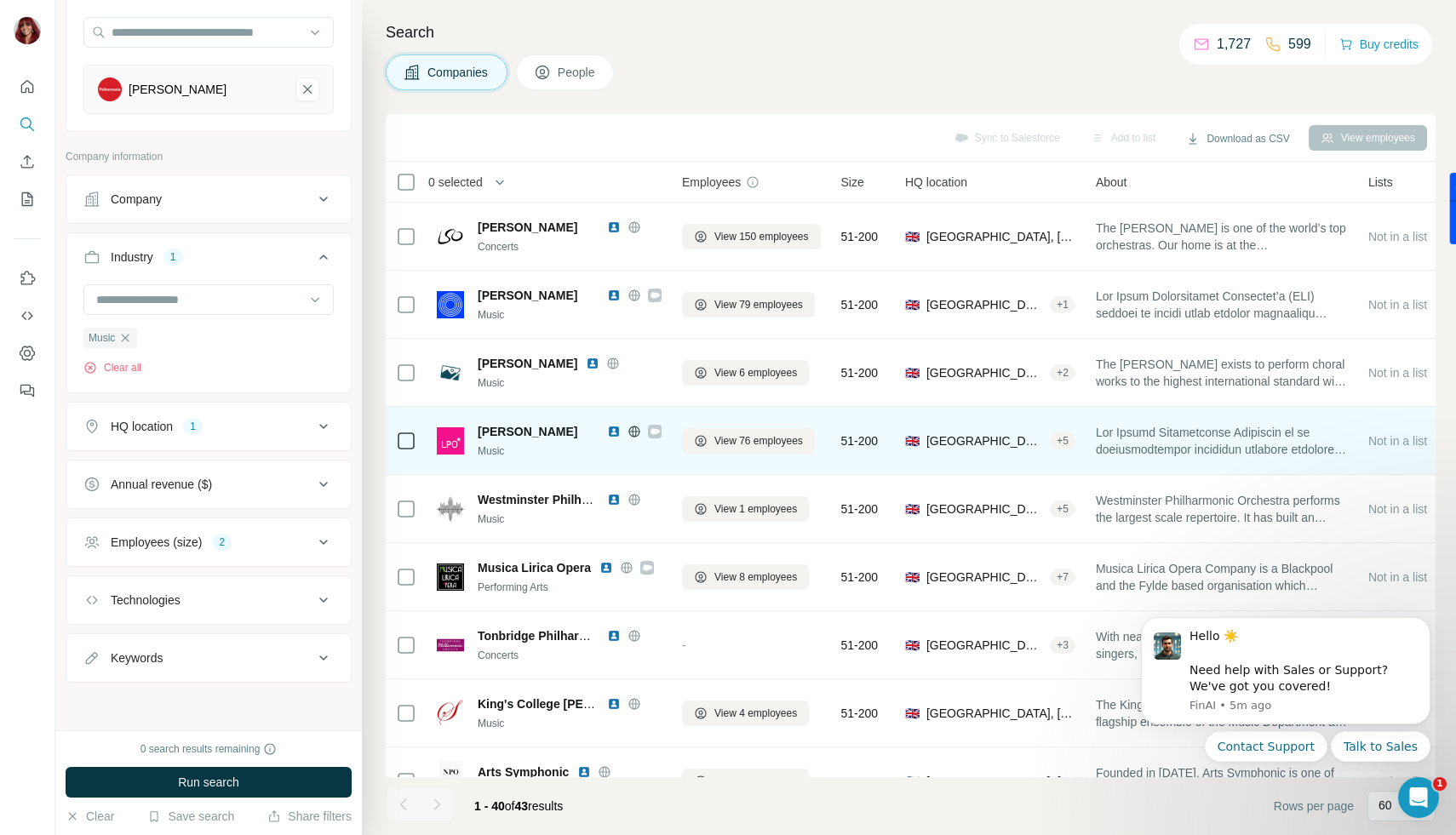
click at [653, 428] on icon at bounding box center [655, 431] width 10 height 6
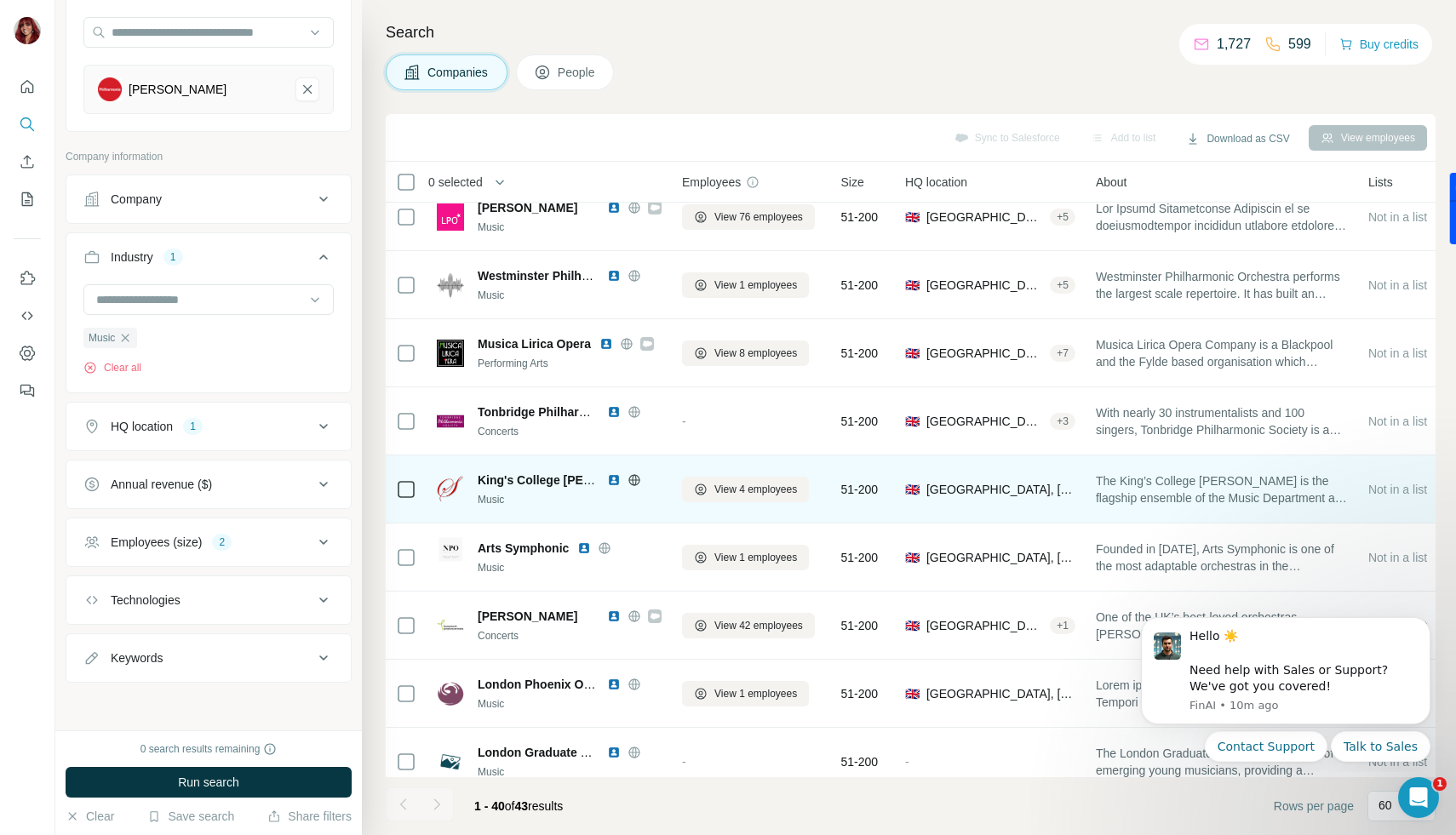
scroll to position [348, 0]
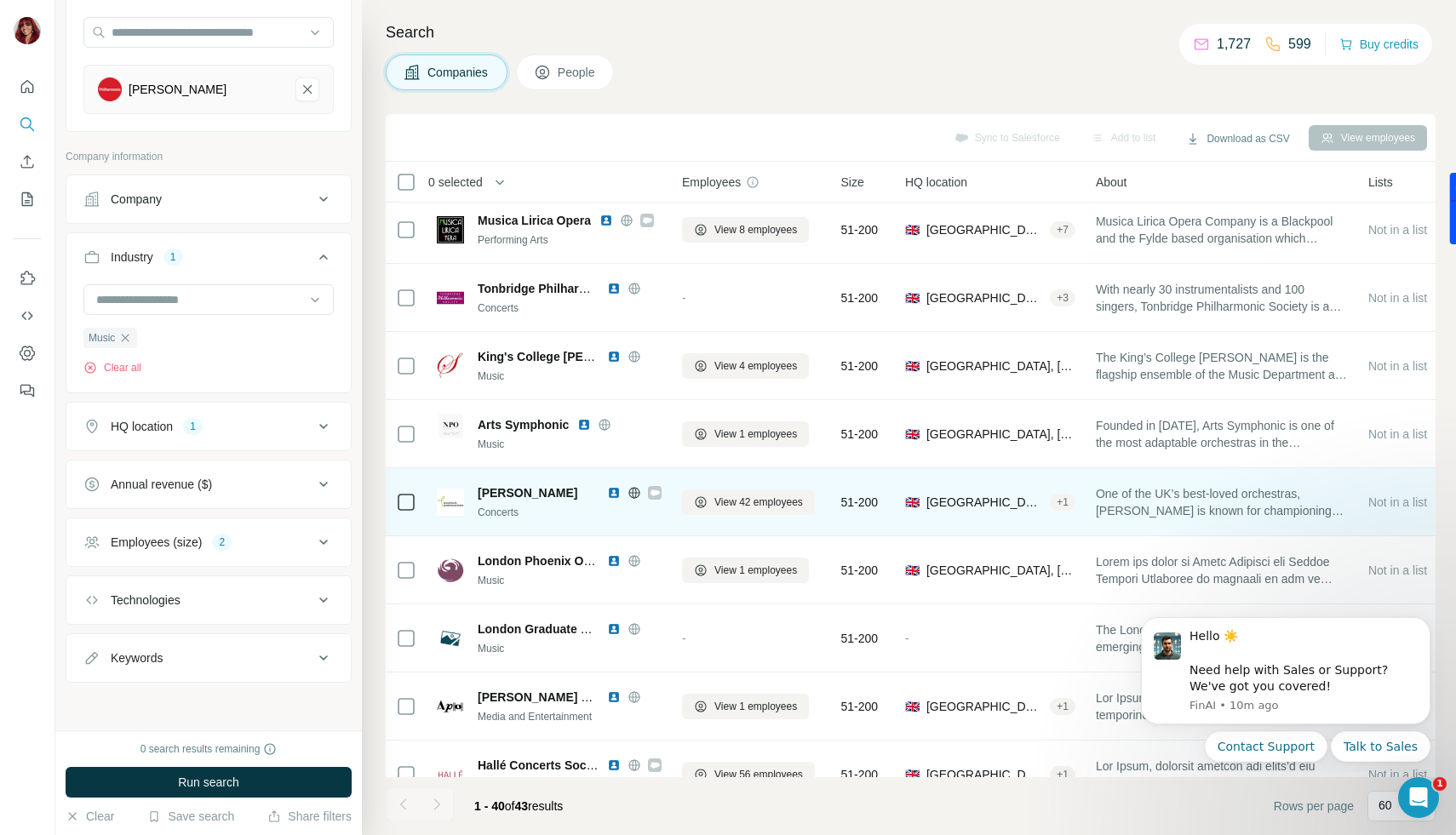
click at [649, 491] on div at bounding box center [654, 493] width 13 height 13
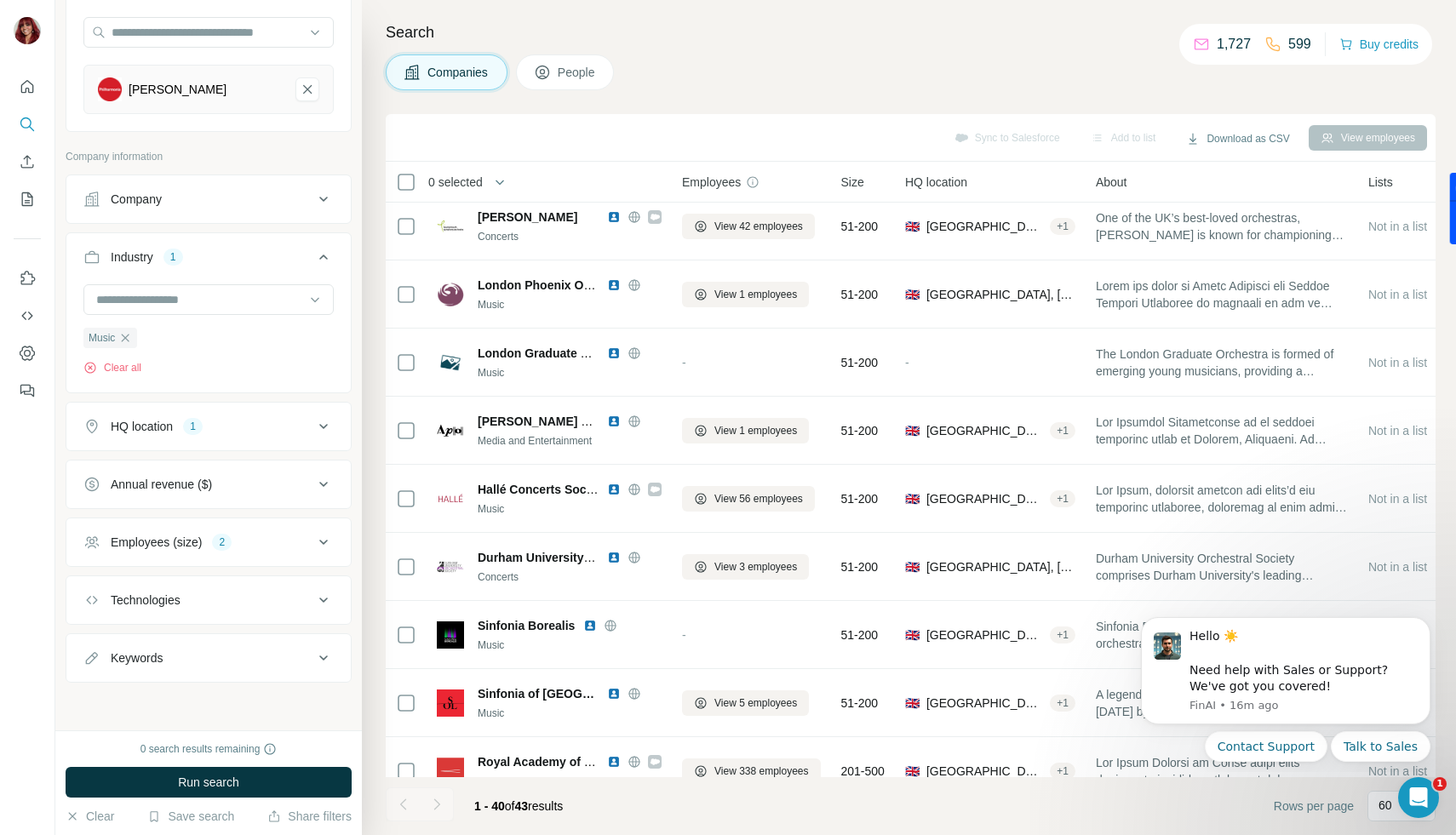
scroll to position [625, 0]
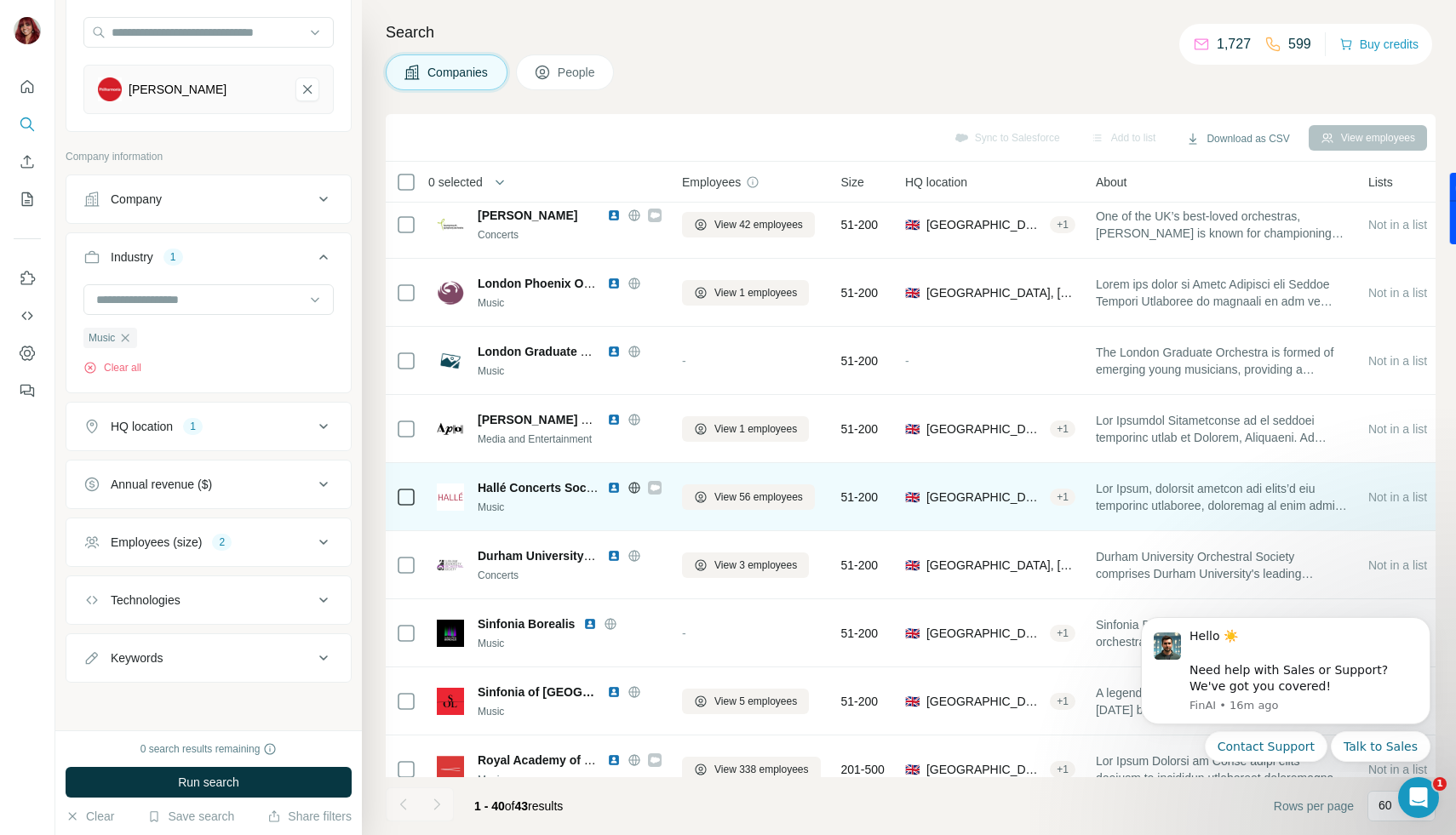
click at [650, 484] on icon at bounding box center [654, 488] width 11 height 13
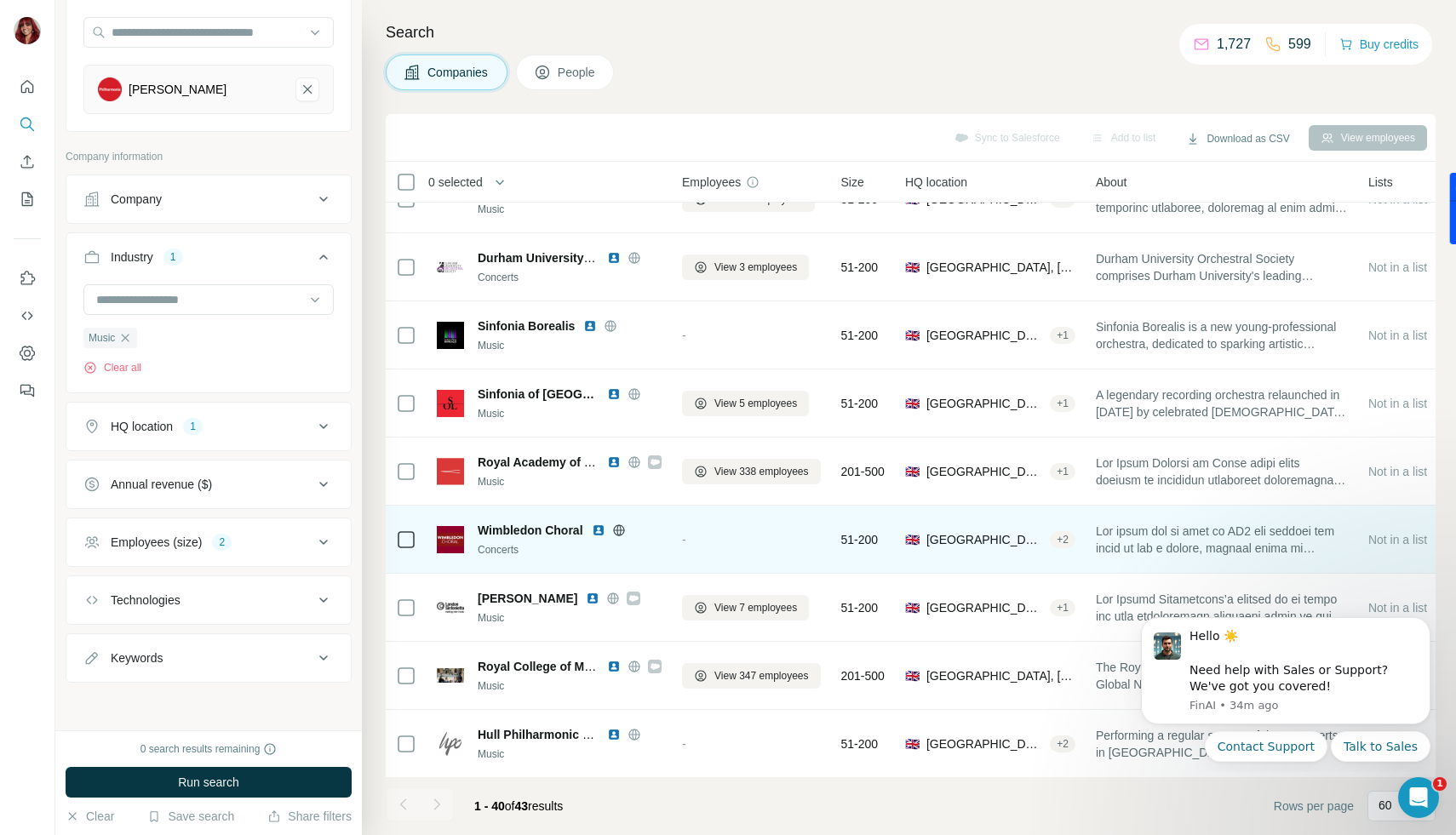
scroll to position [880, 0]
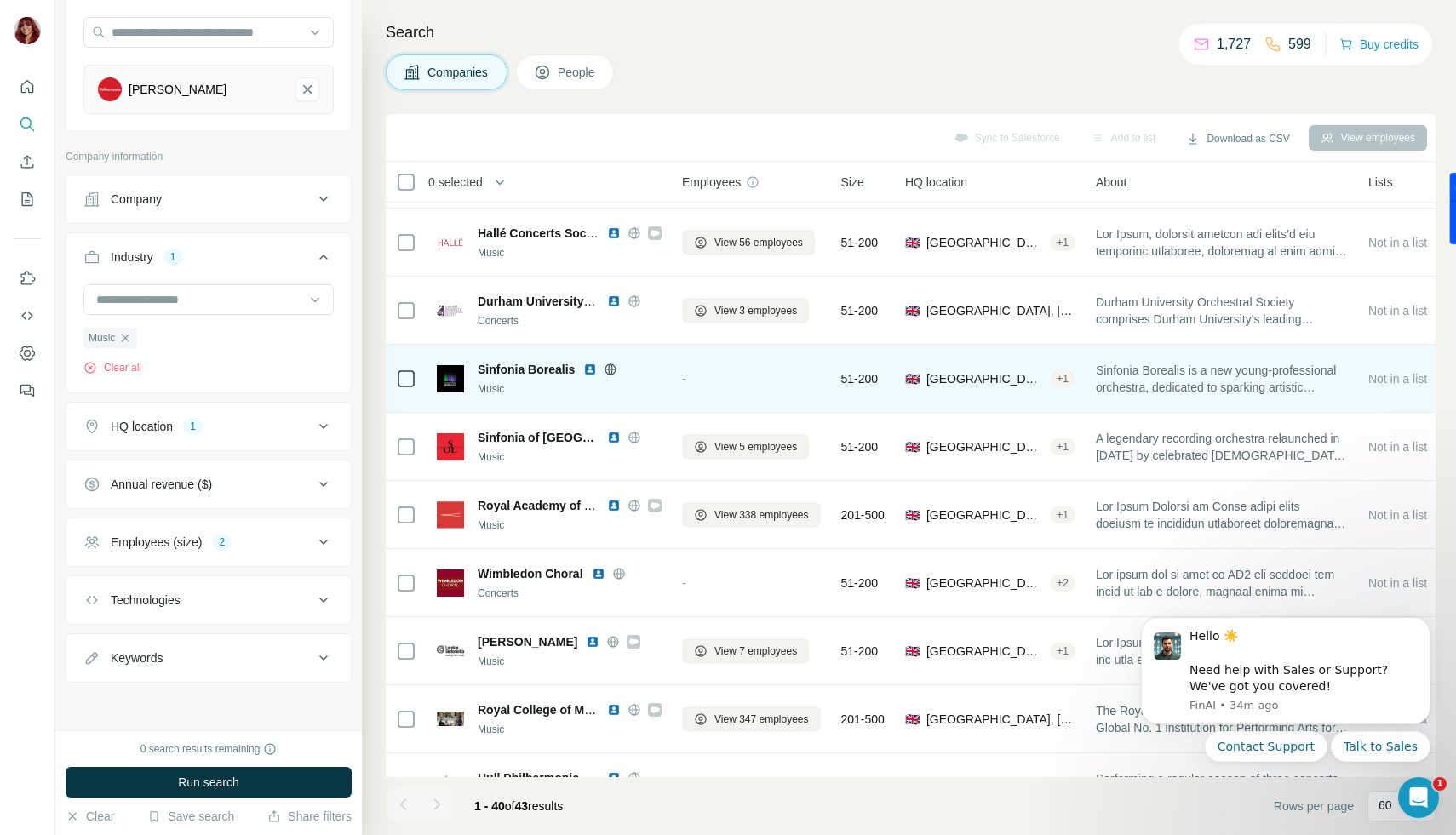
click at [590, 366] on img at bounding box center [590, 370] width 13 height 13
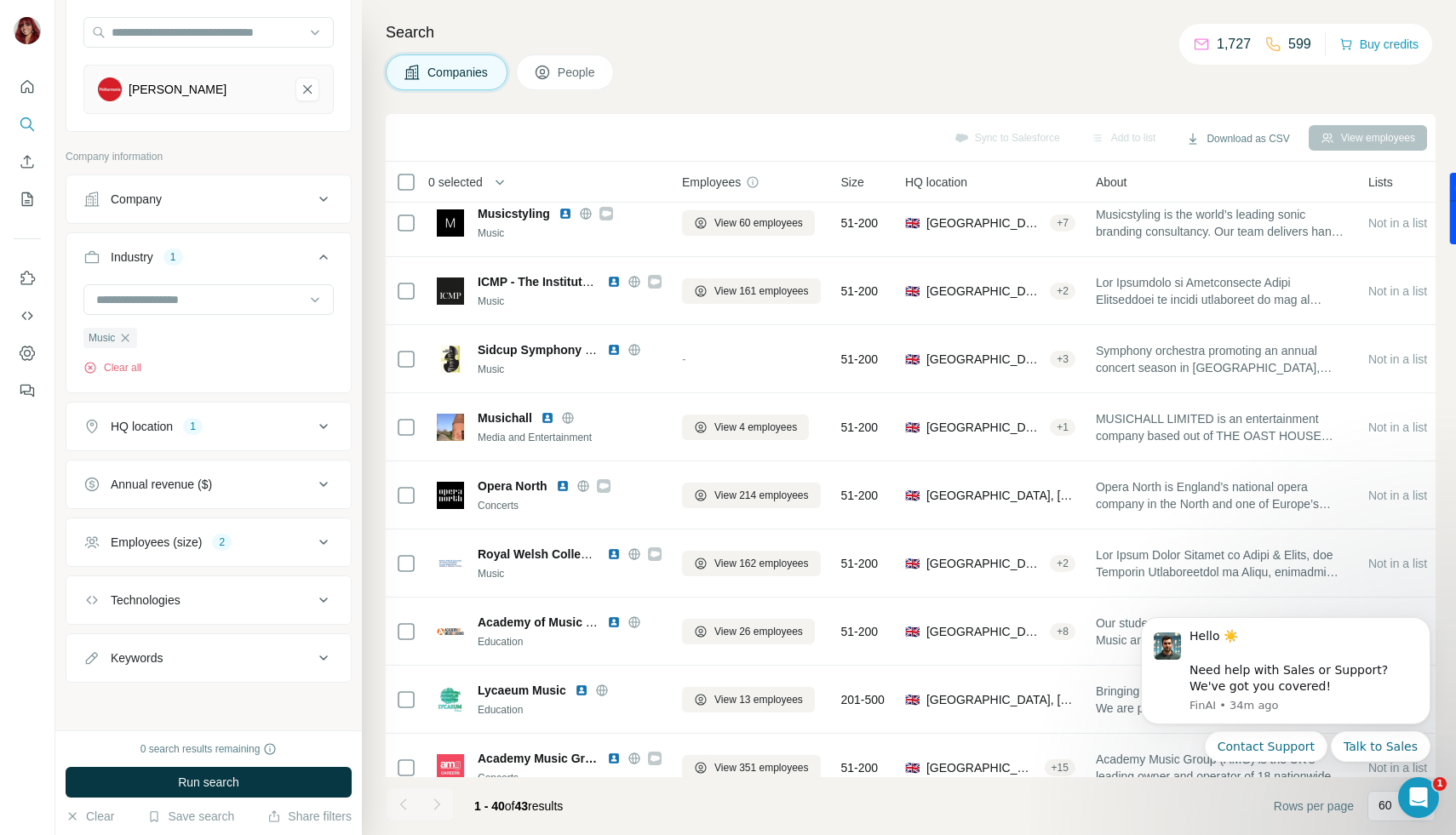
scroll to position [2160, 0]
